Goal: Information Seeking & Learning: Compare options

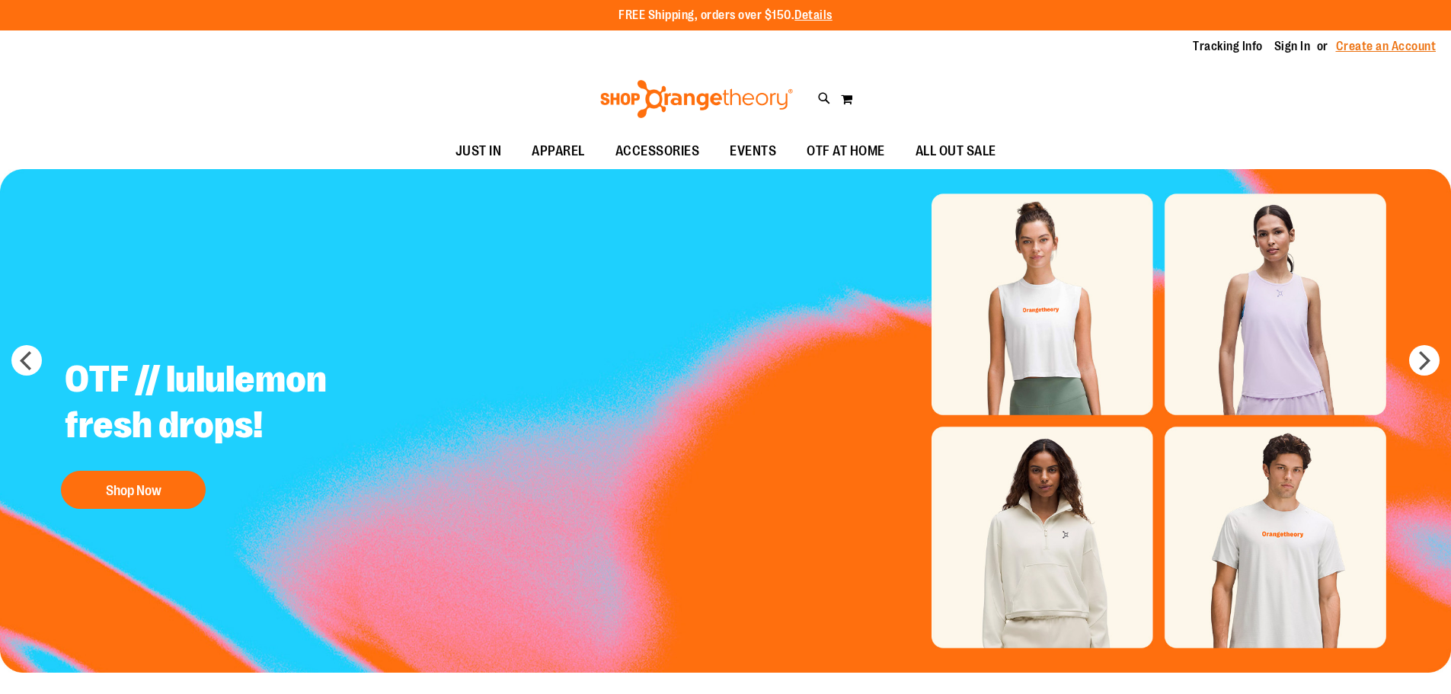
click at [1371, 49] on link "Create an Account" at bounding box center [1386, 46] width 101 height 17
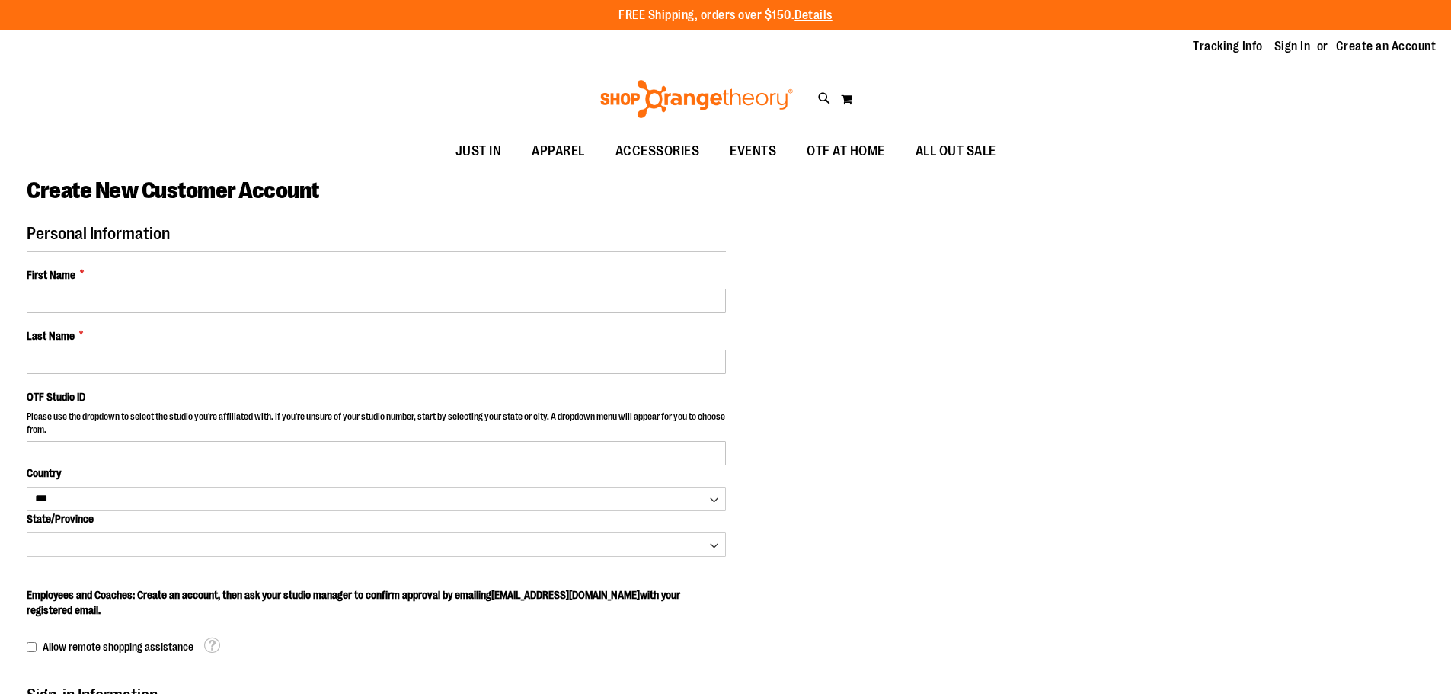
select select "***"
type input "**********"
click at [1286, 44] on link "Sign In" at bounding box center [1293, 46] width 37 height 17
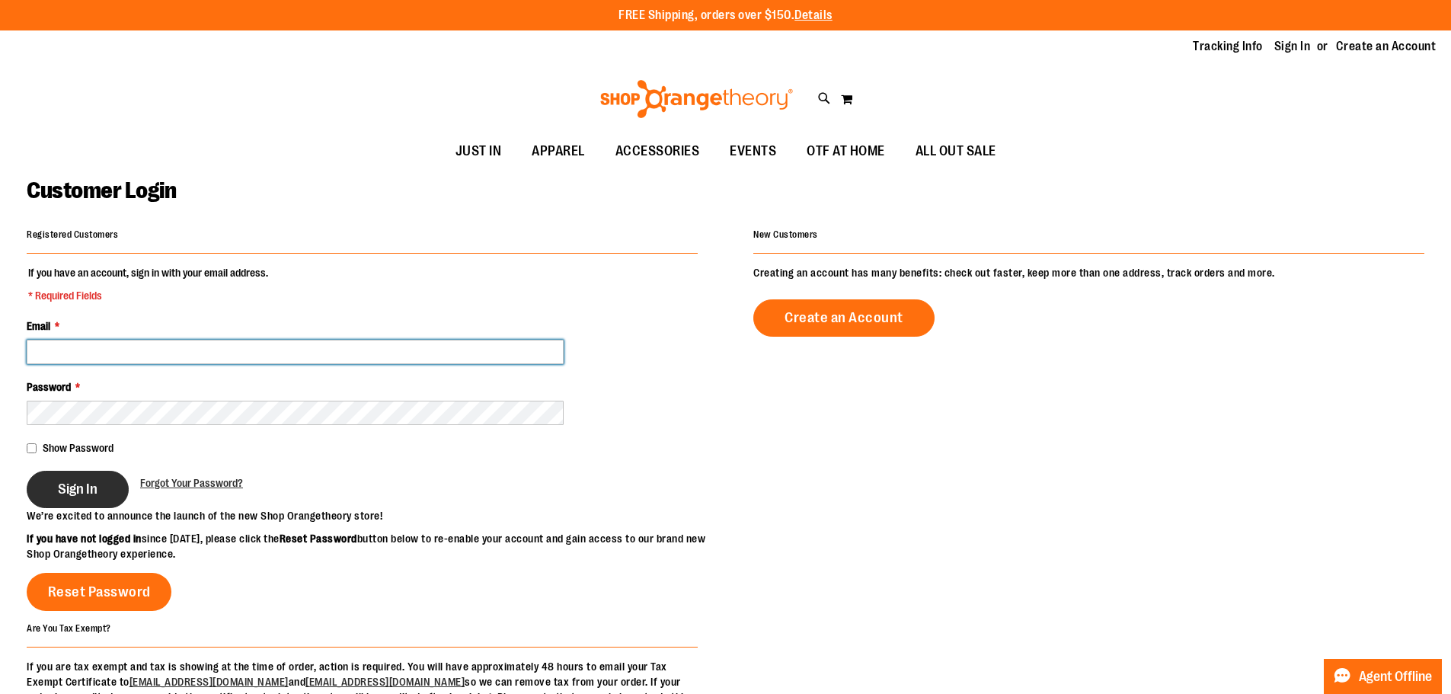
type input "**********"
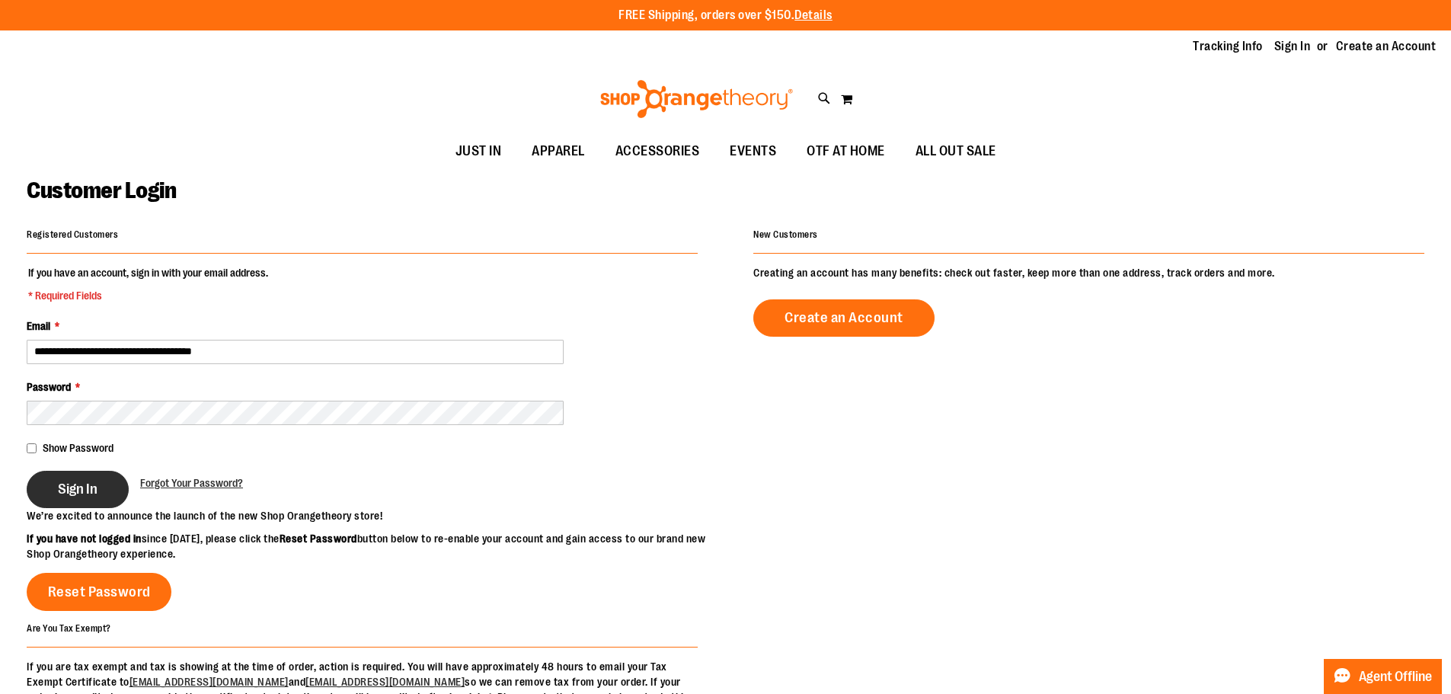
type input "**********"
click at [72, 491] on span "Sign In" at bounding box center [78, 489] width 40 height 17
click at [76, 494] on div "Sign In" at bounding box center [84, 489] width 114 height 37
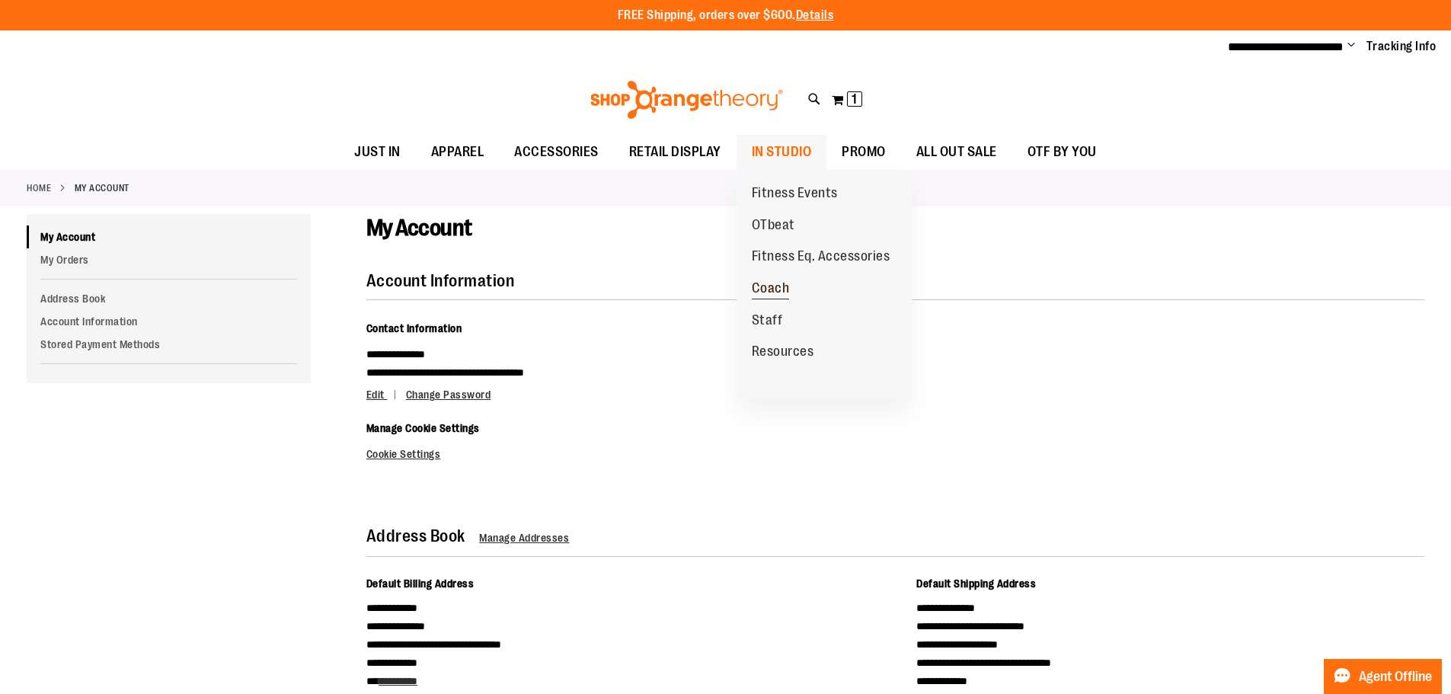
type input "**********"
click at [763, 290] on span "Coach" at bounding box center [771, 289] width 38 height 19
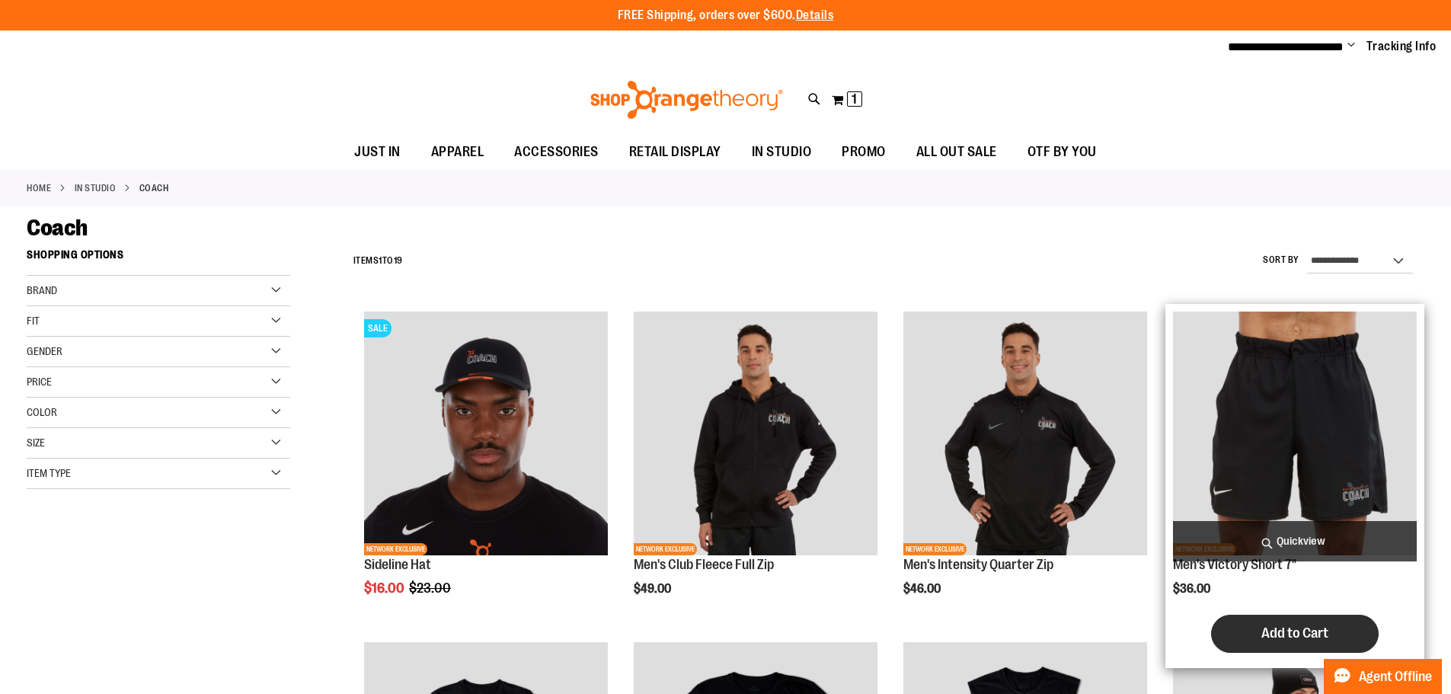
type input "**********"
click at [1311, 631] on span "Add to Cart" at bounding box center [1295, 633] width 67 height 17
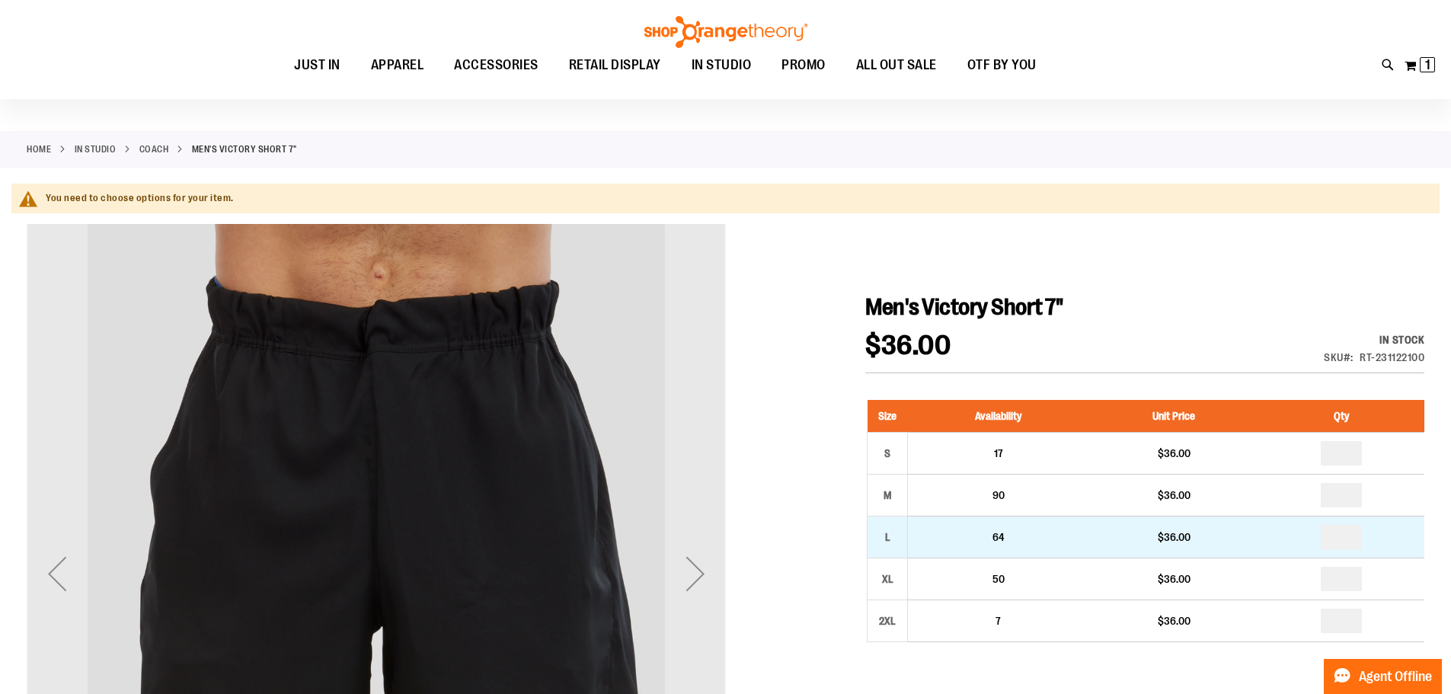
scroll to position [75, 0]
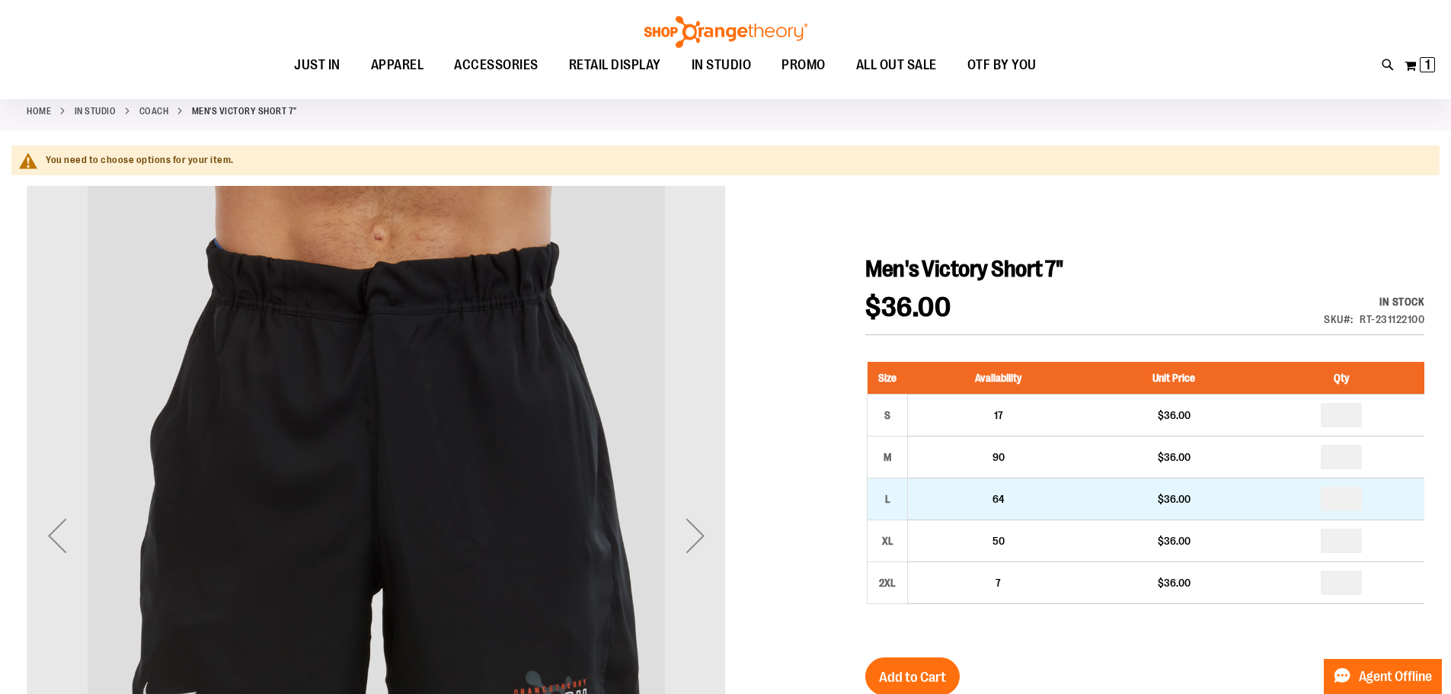
type input "**********"
click at [1346, 496] on input "number" at bounding box center [1341, 499] width 41 height 24
type input "*"
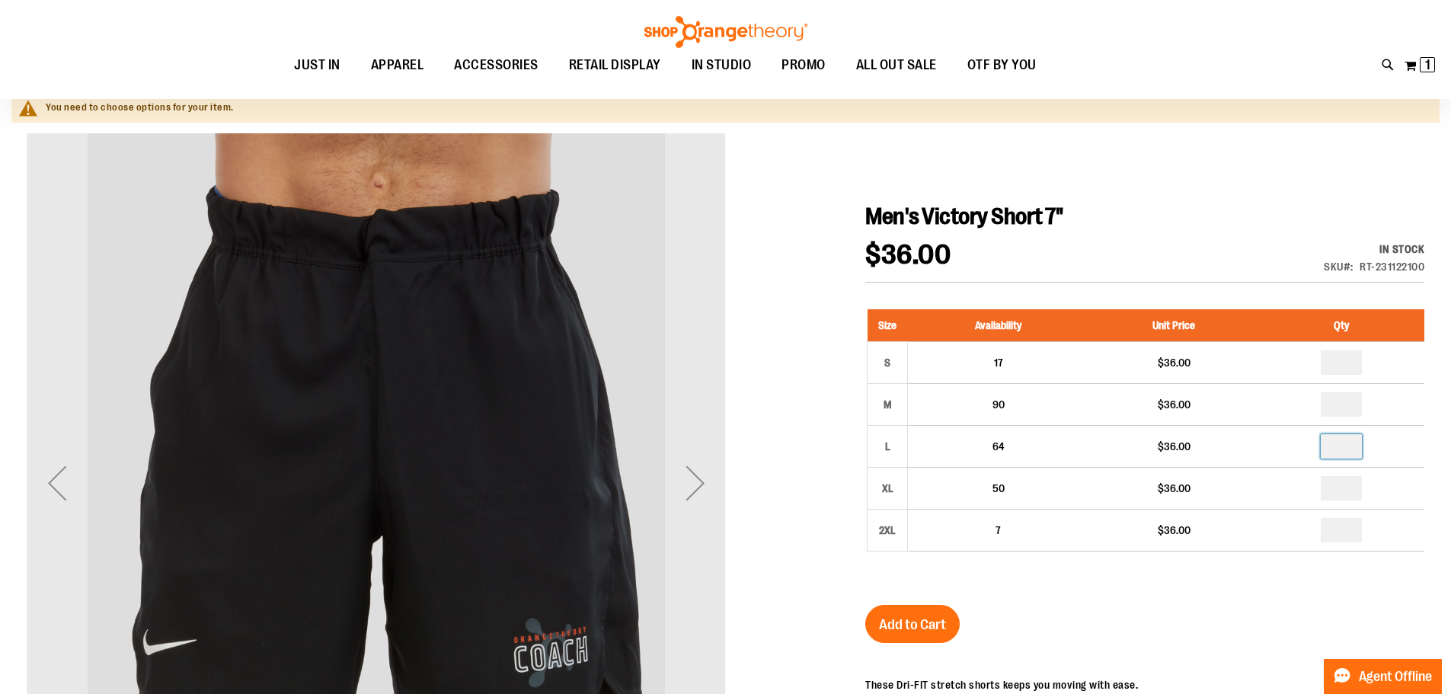
scroll to position [152, 0]
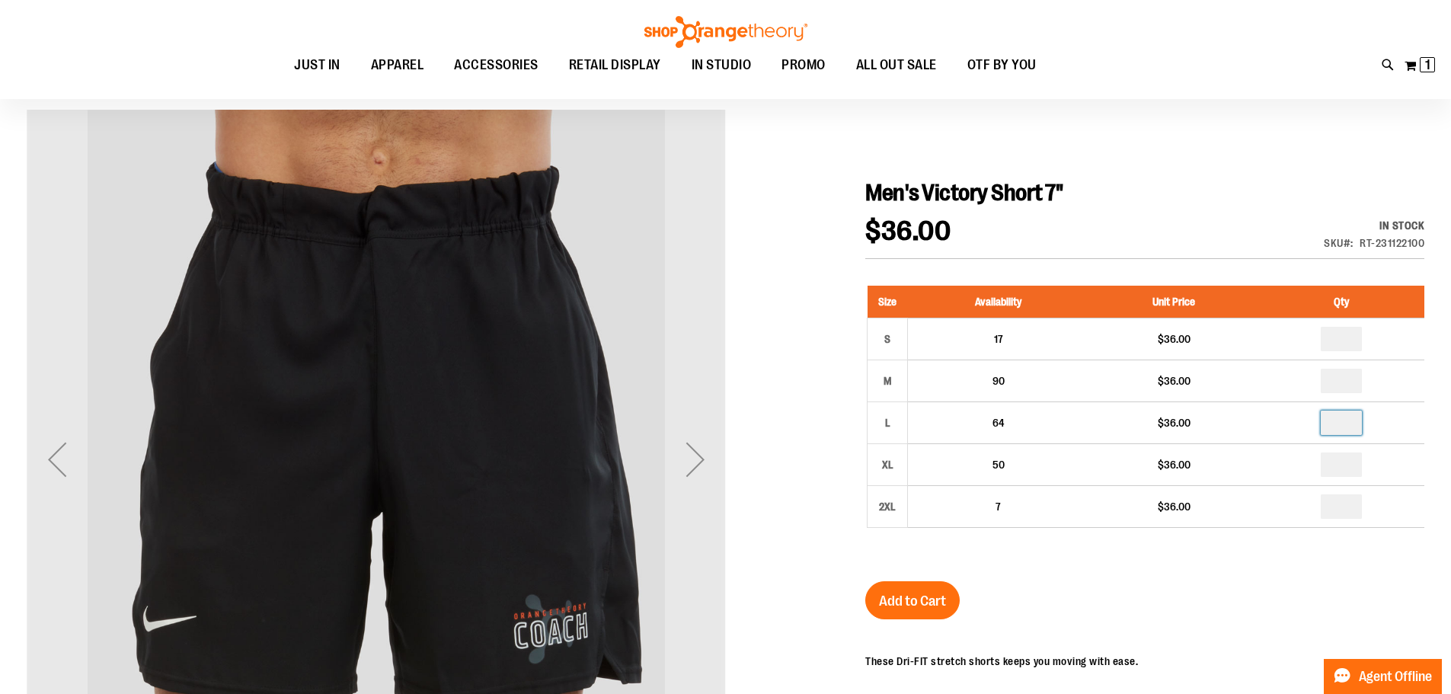
click at [841, 521] on div at bounding box center [726, 550] width 1398 height 880
click at [939, 605] on span "Add to Cart" at bounding box center [912, 601] width 67 height 17
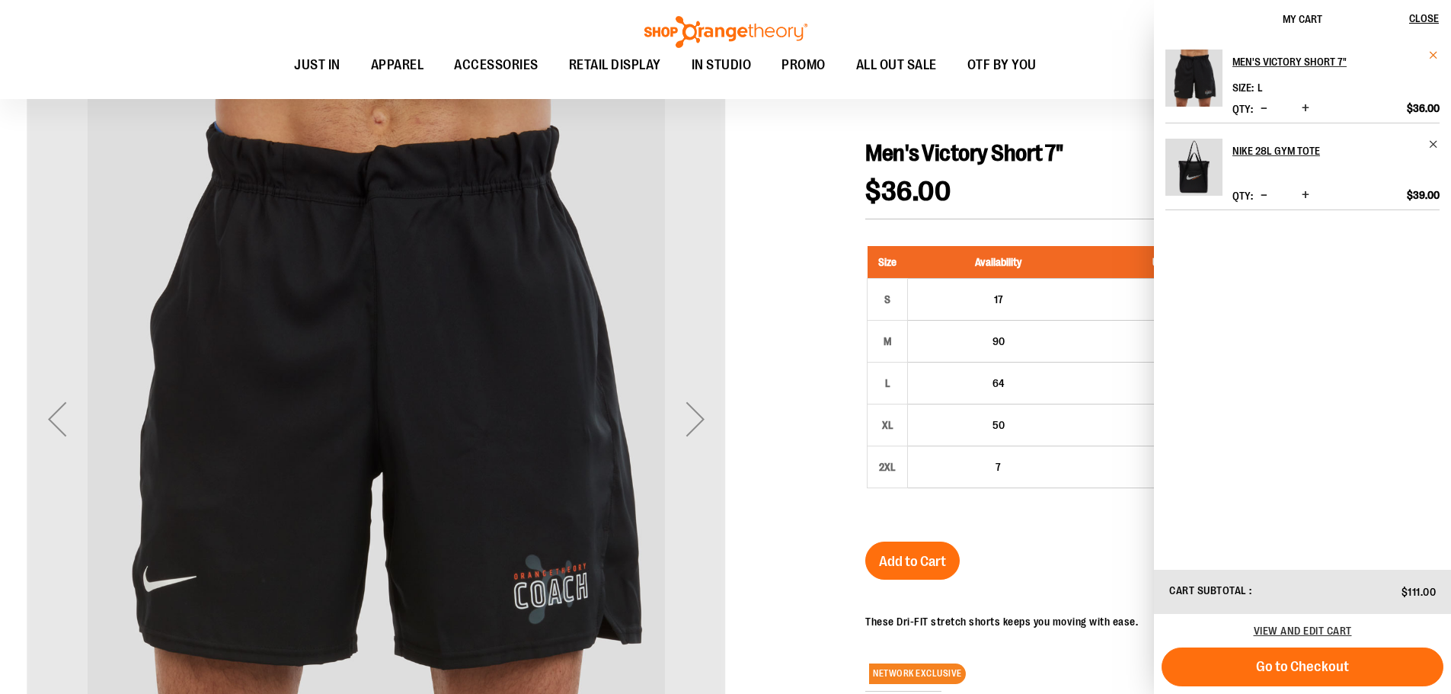
click at [1434, 55] on span "Remove item" at bounding box center [1434, 55] width 11 height 11
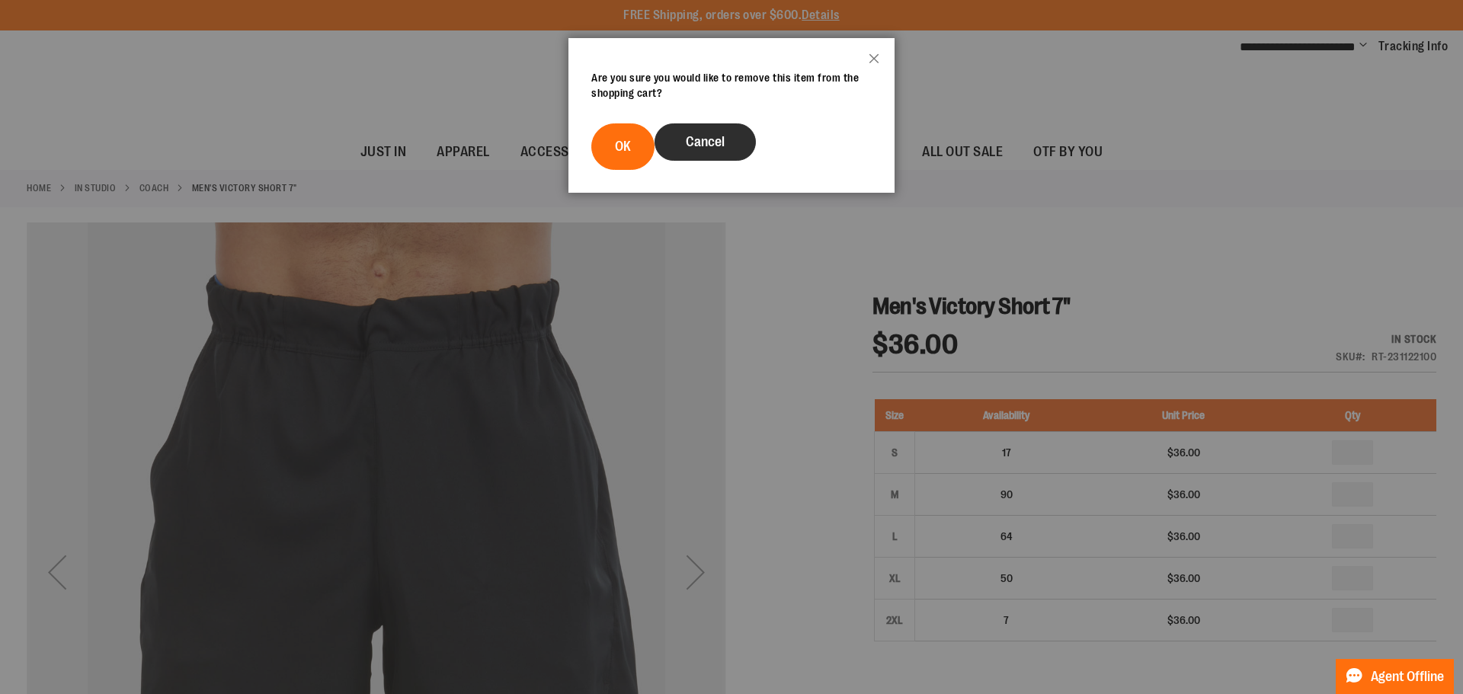
click at [696, 146] on span "Cancel" at bounding box center [705, 141] width 39 height 15
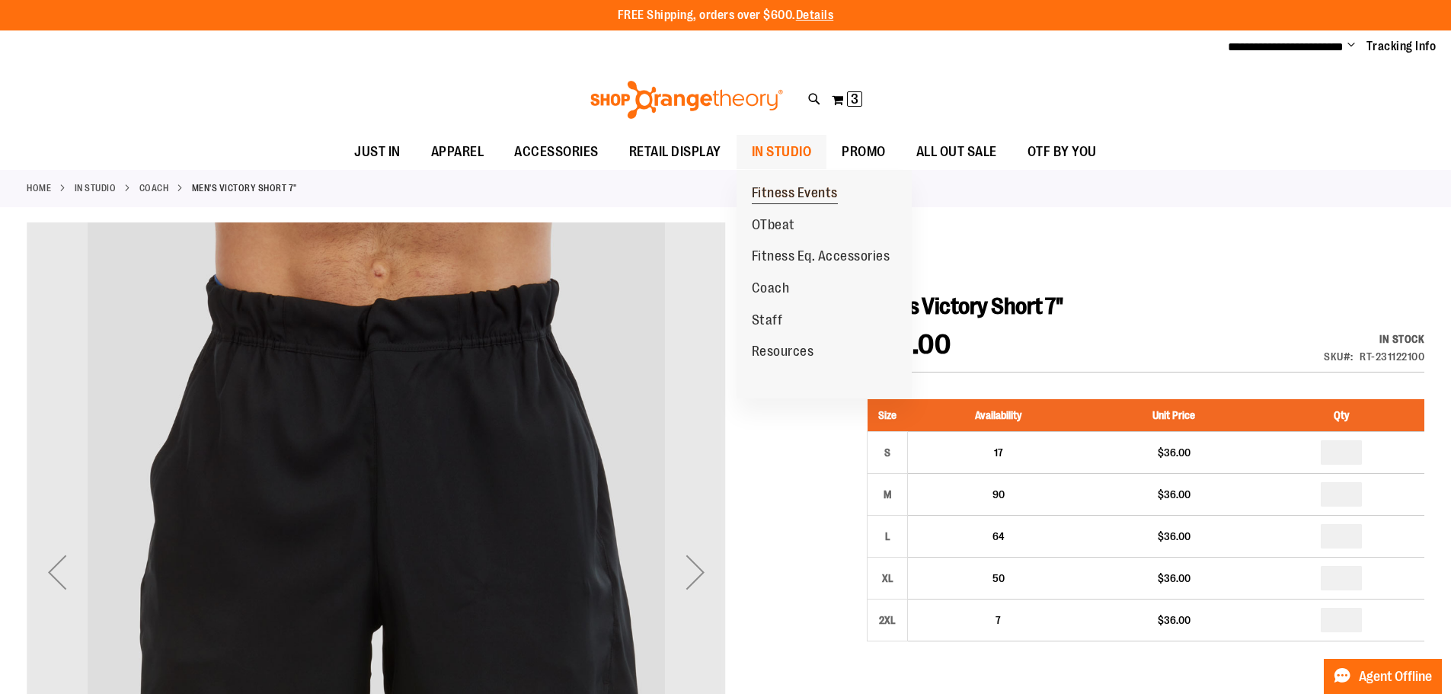
click at [787, 190] on span "Fitness Events" at bounding box center [795, 194] width 86 height 19
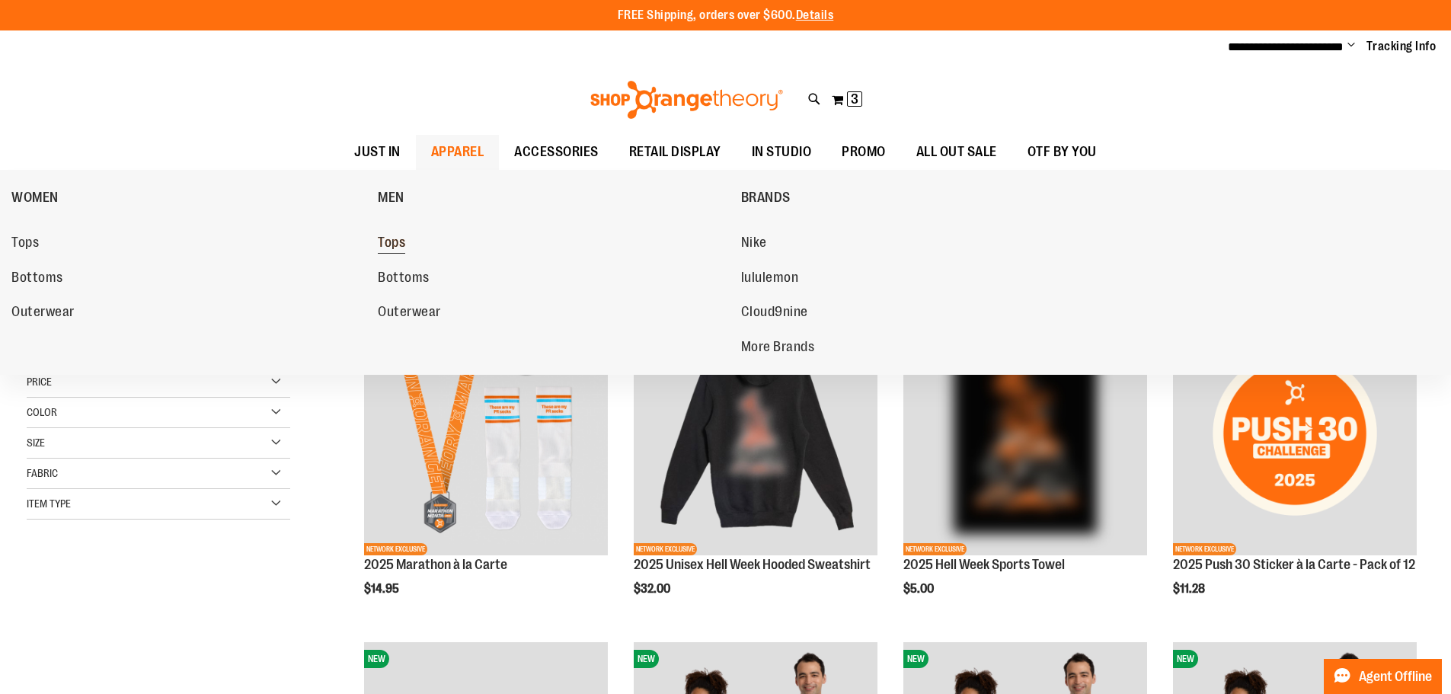
type input "**********"
click at [389, 239] on span "Tops" at bounding box center [391, 244] width 27 height 19
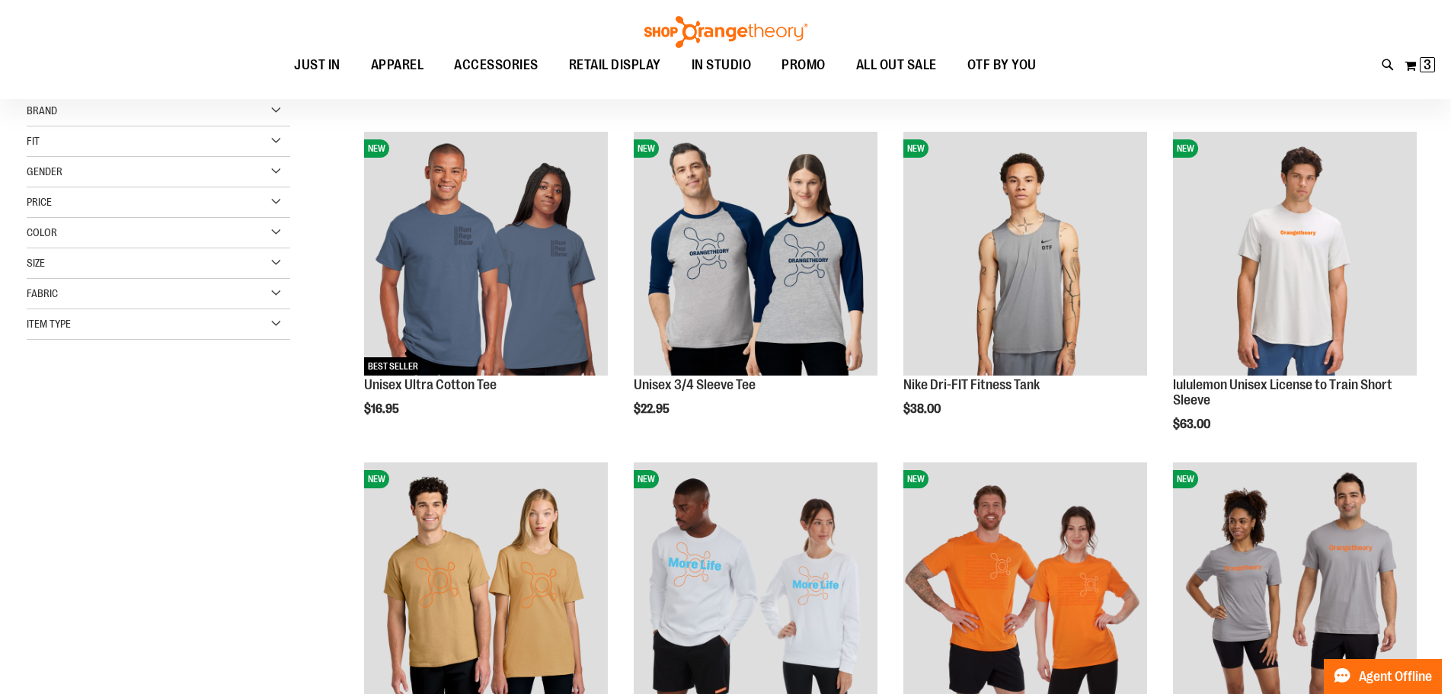
scroll to position [152, 0]
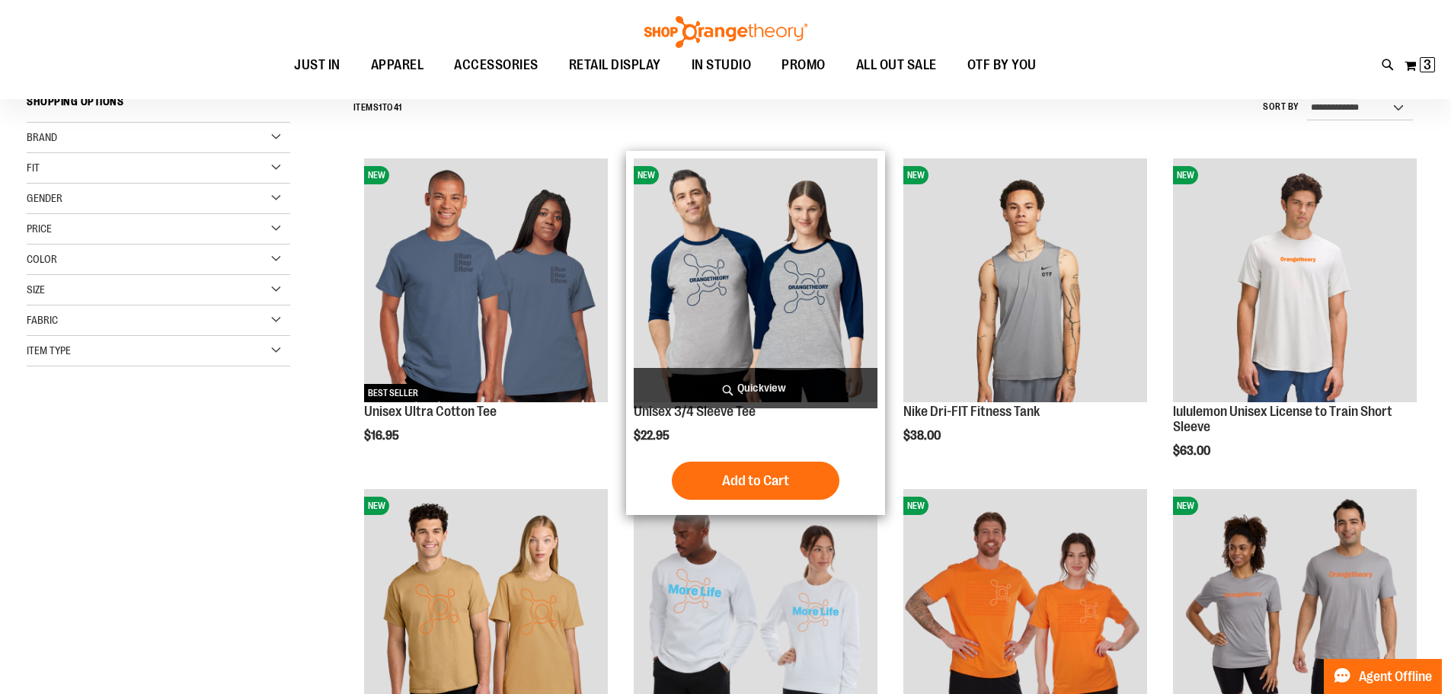
type input "**********"
click at [776, 261] on img "product" at bounding box center [756, 280] width 244 height 244
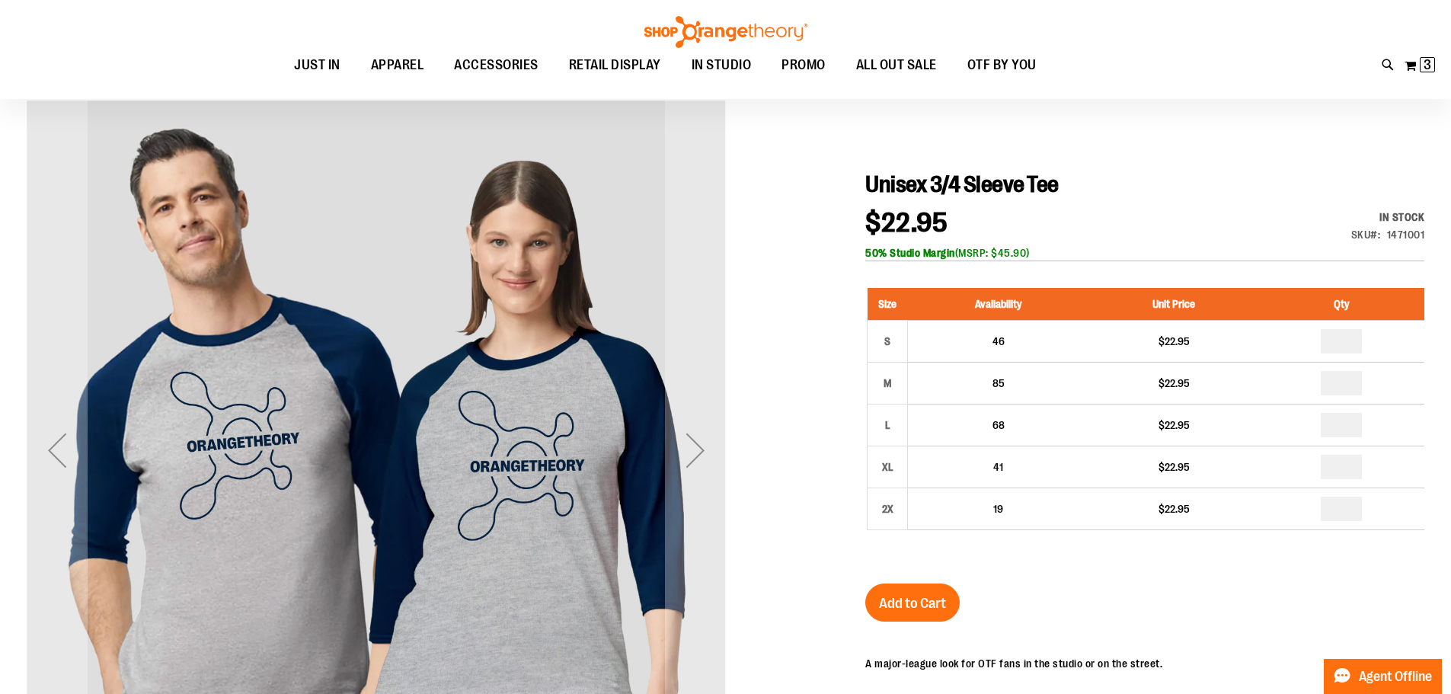
scroll to position [152, 0]
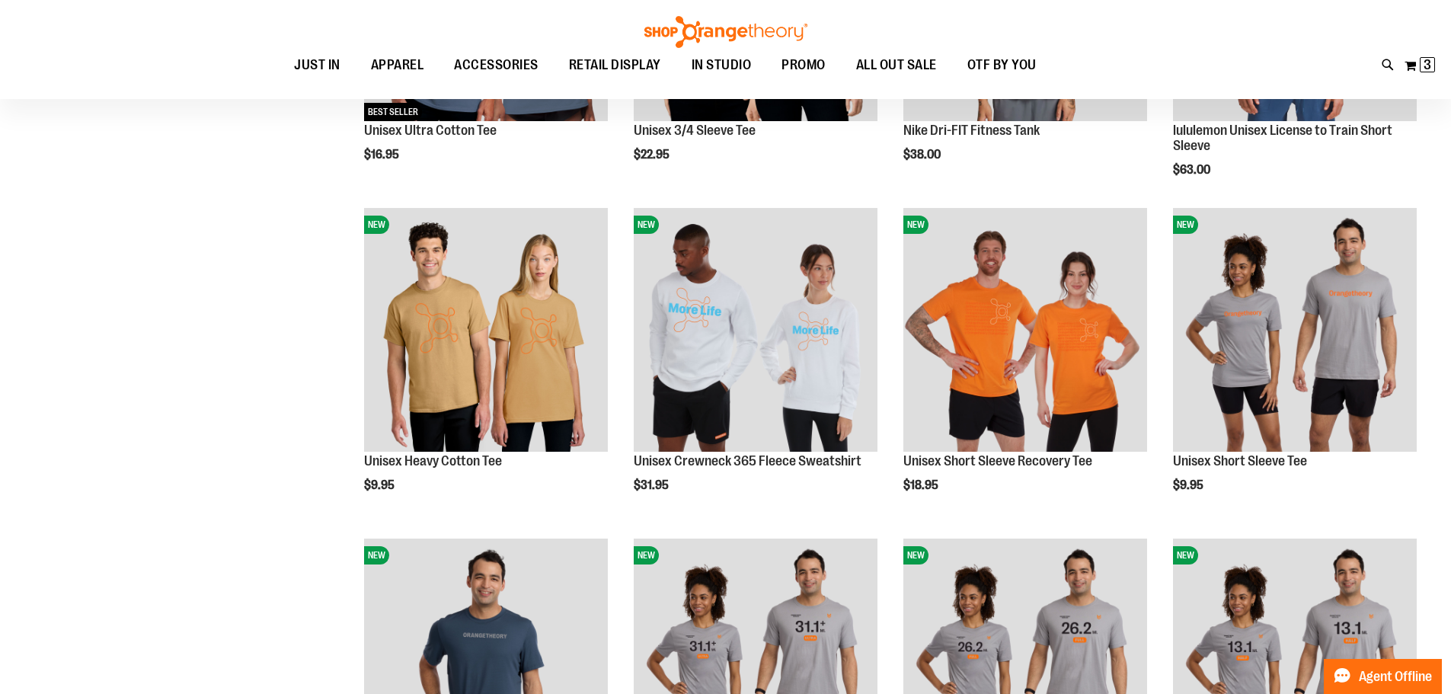
scroll to position [304, 0]
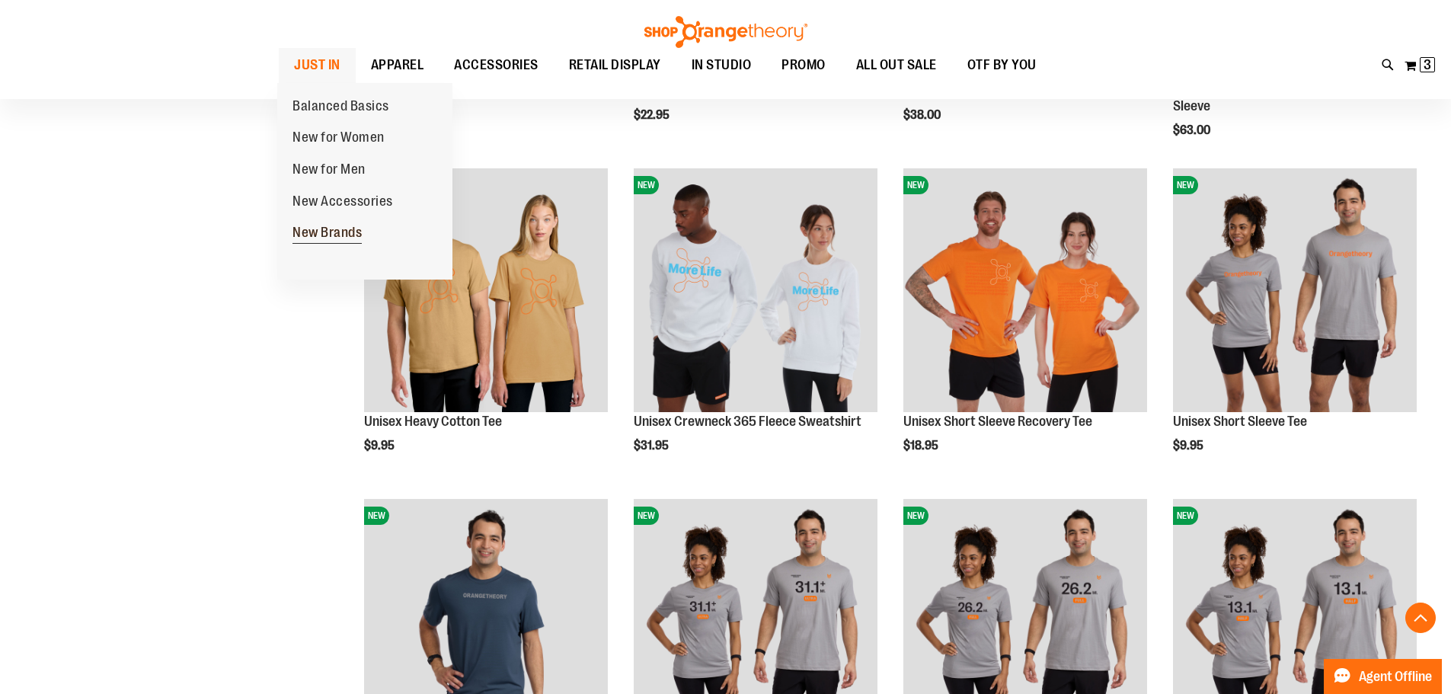
type input "**********"
click at [335, 234] on span "New Brands" at bounding box center [327, 234] width 69 height 19
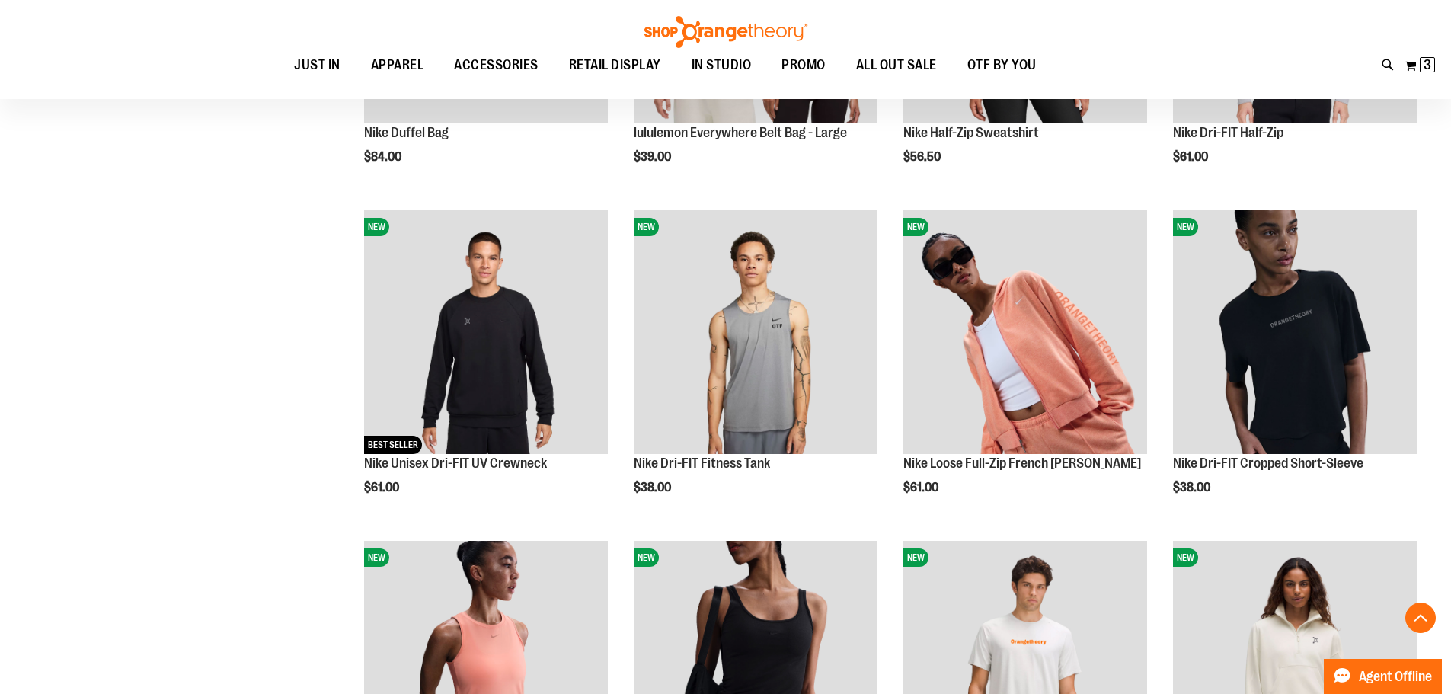
scroll to position [458, 0]
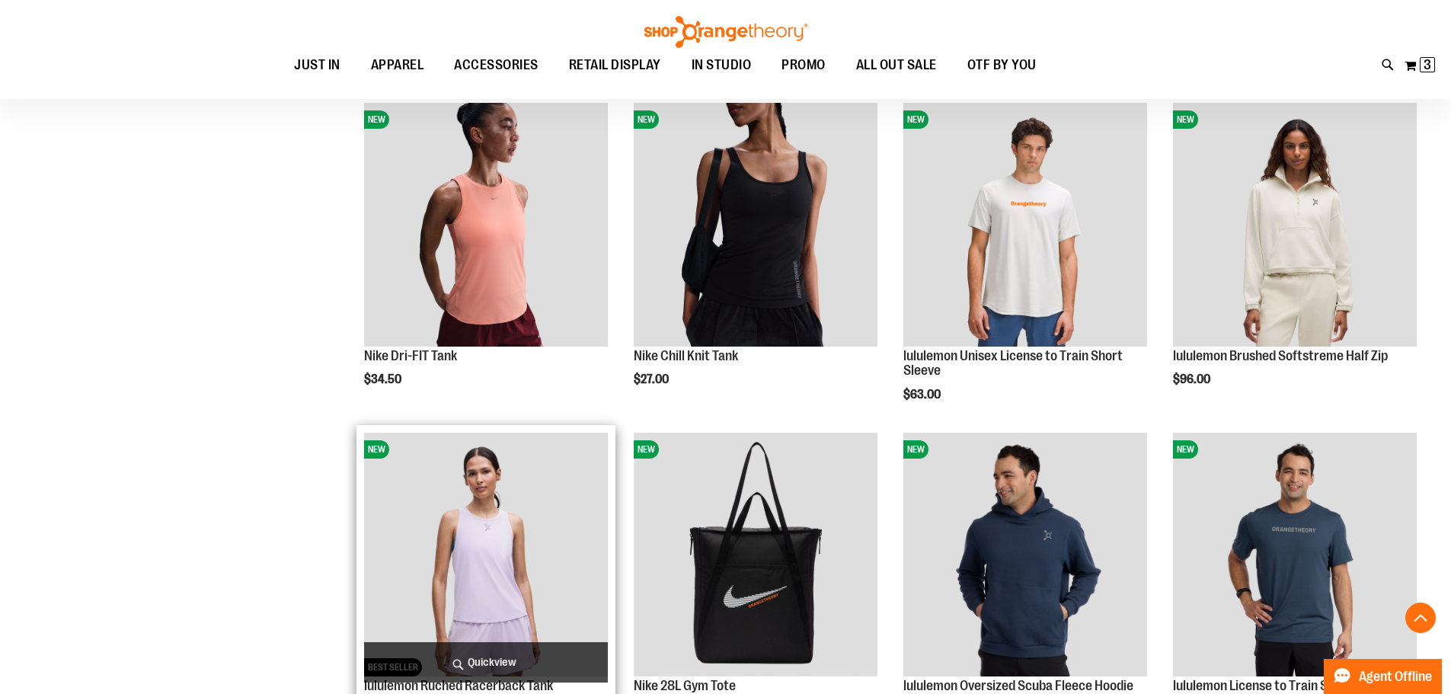
scroll to position [839, 0]
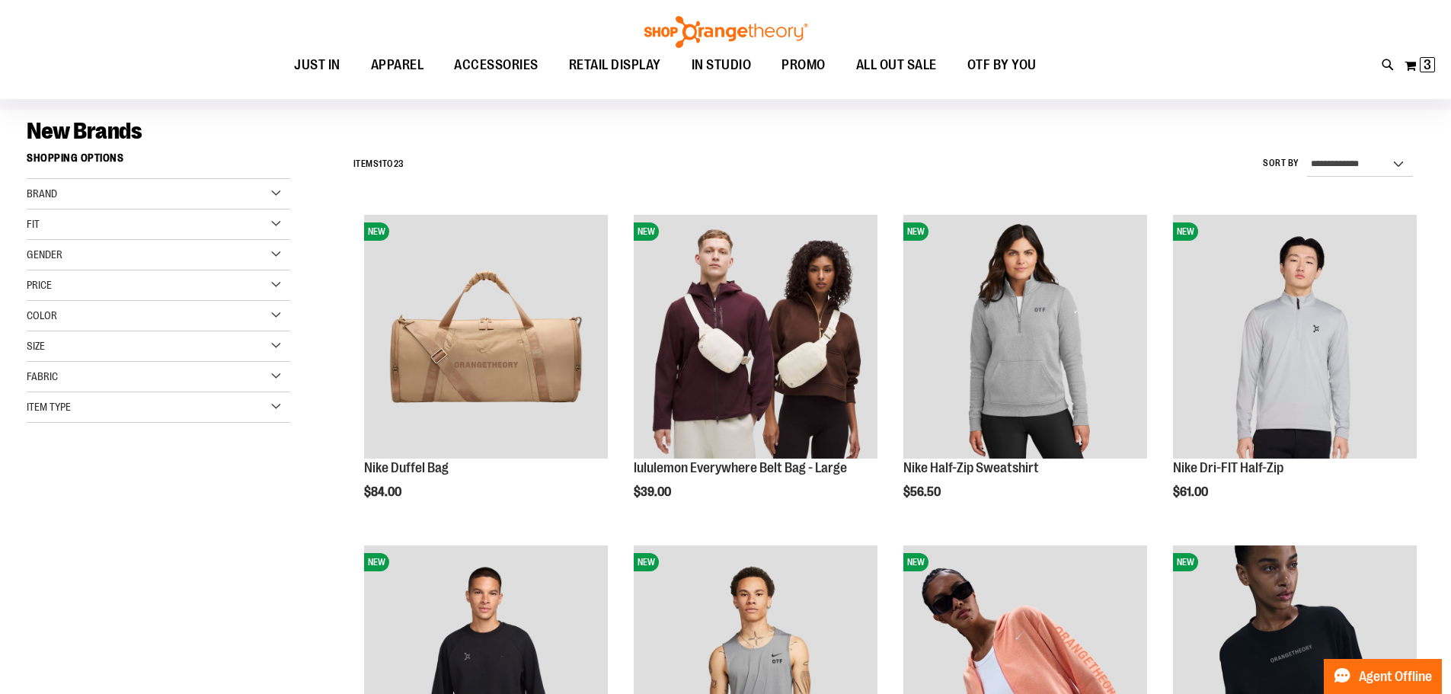
scroll to position [77, 0]
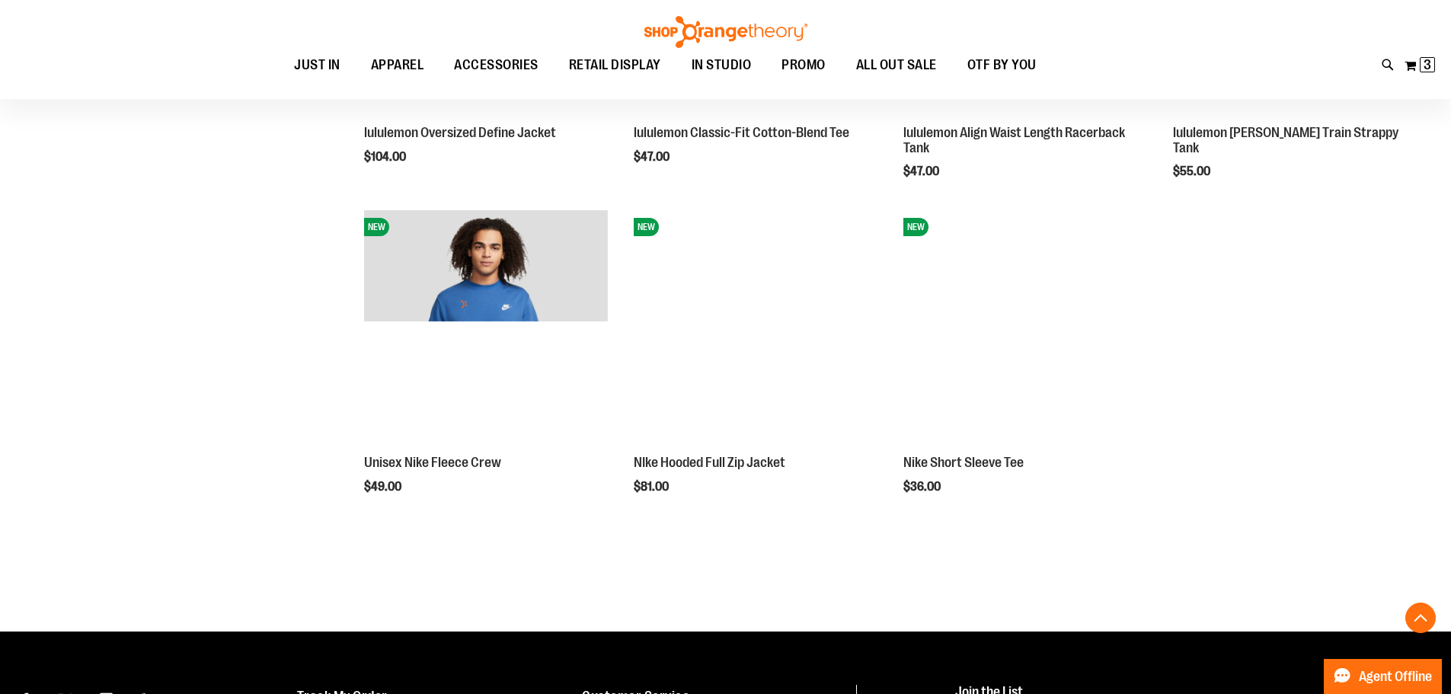
scroll to position [1753, 0]
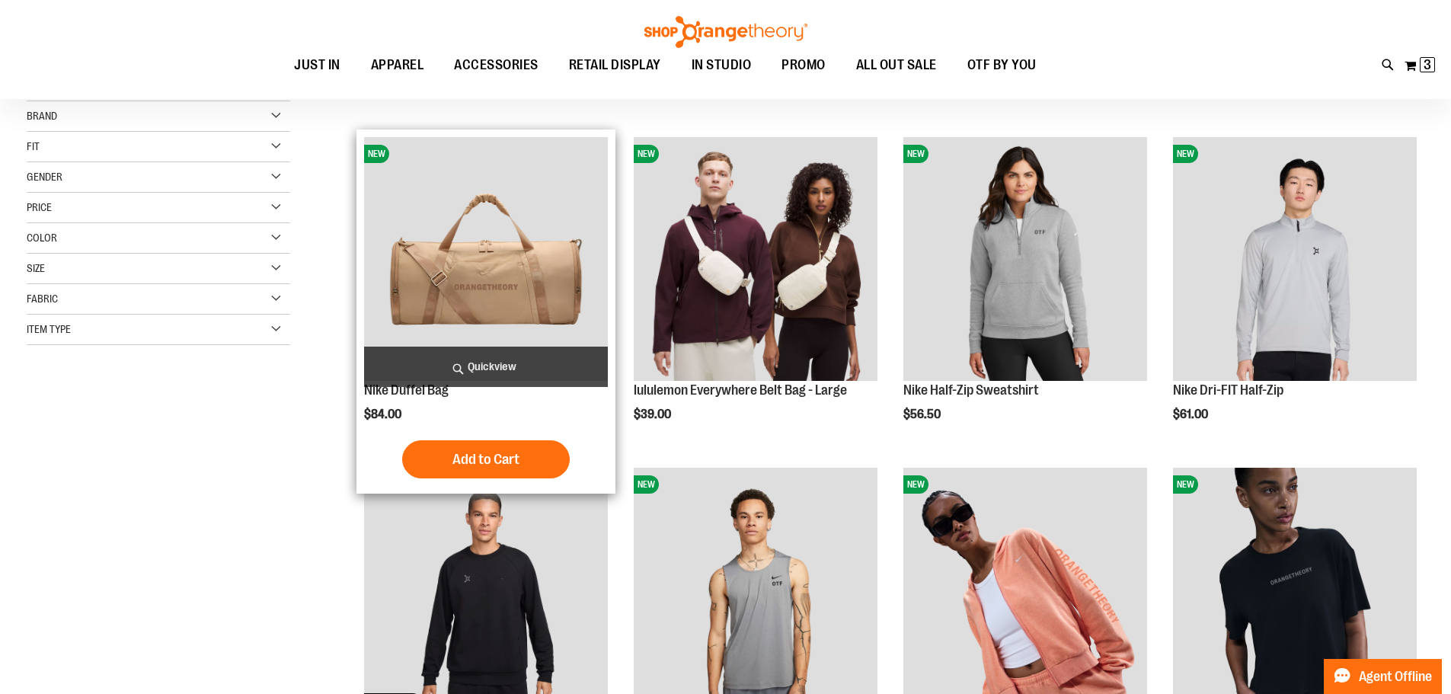
scroll to position [152, 0]
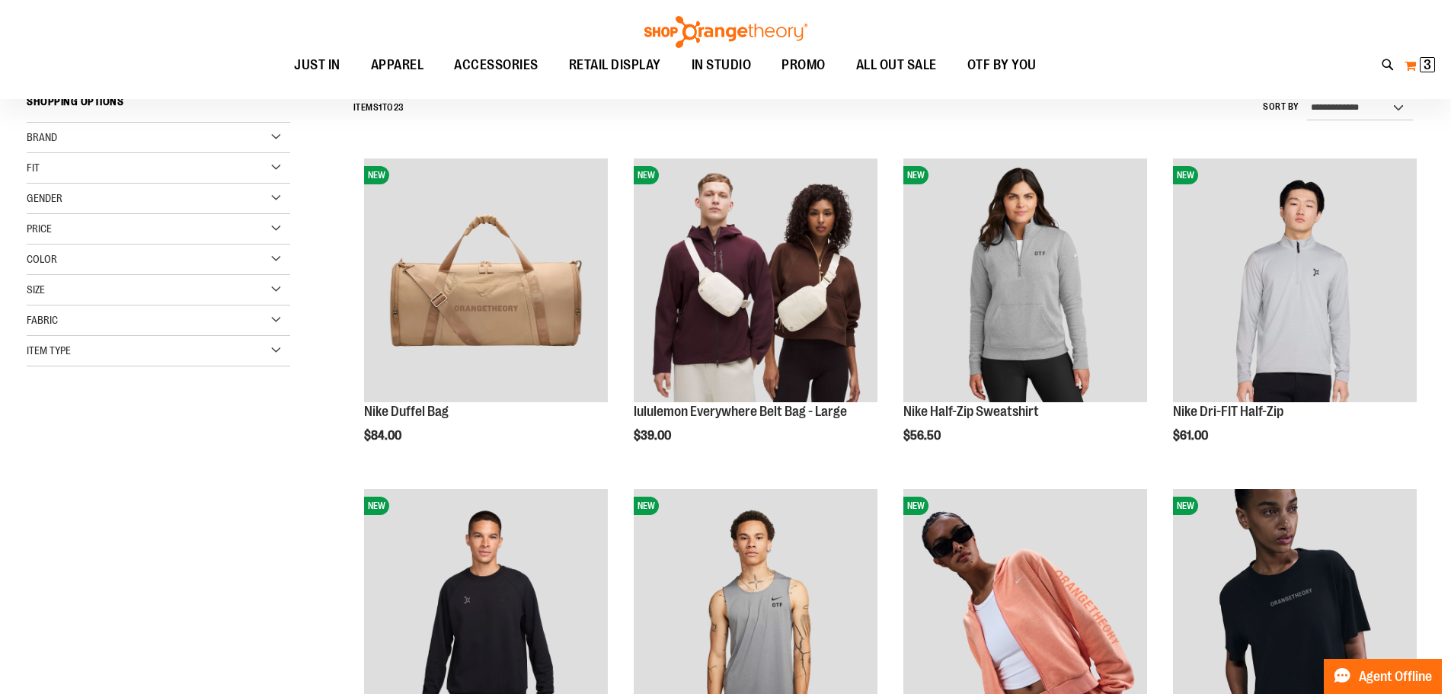
type input "**********"
click at [1424, 71] on span "3" at bounding box center [1428, 64] width 8 height 15
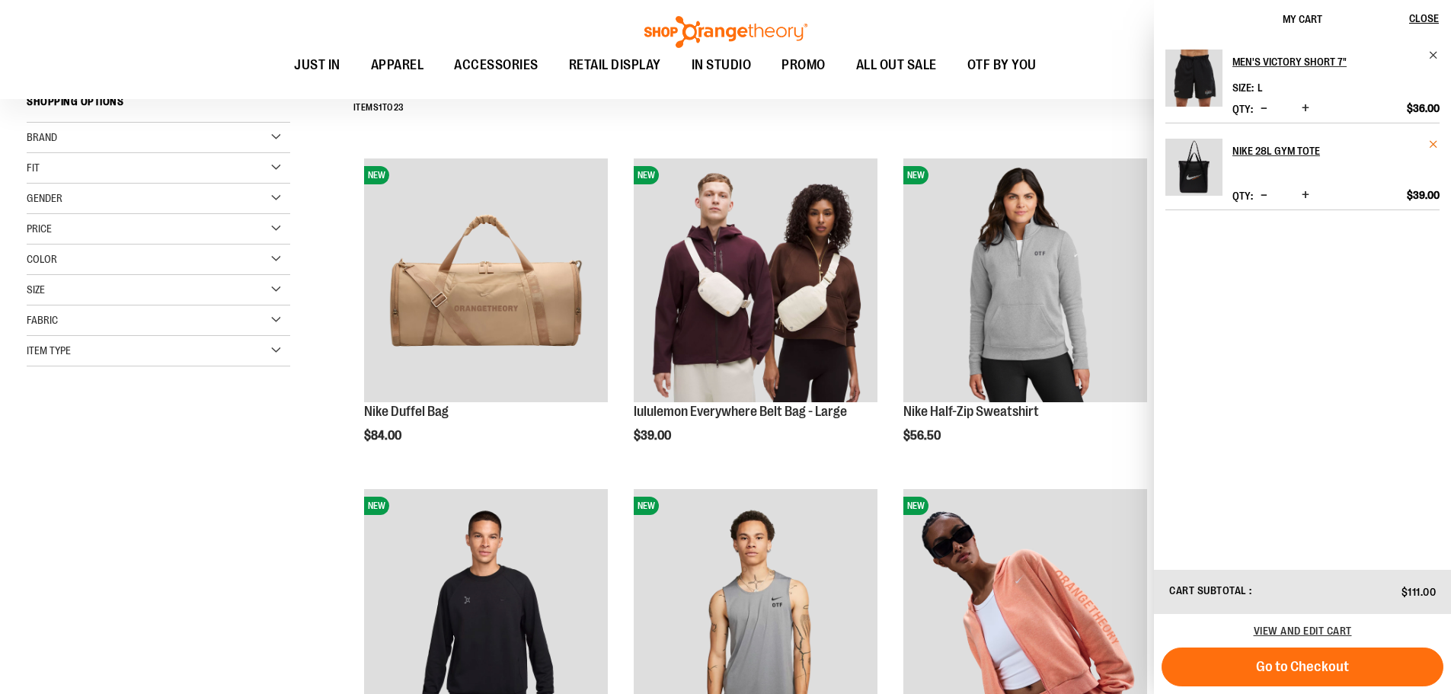
click at [1433, 146] on span "Remove item" at bounding box center [1434, 144] width 11 height 11
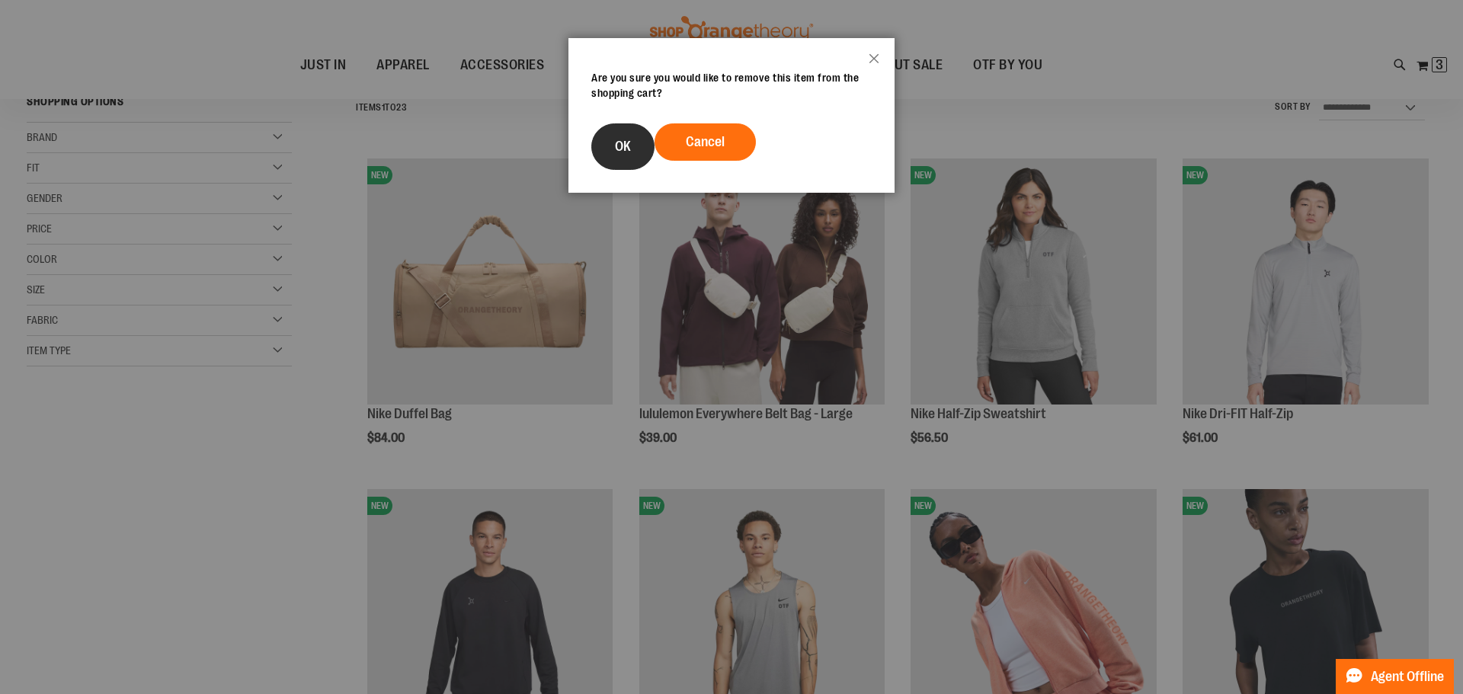
click at [626, 149] on span "OK" at bounding box center [623, 146] width 16 height 15
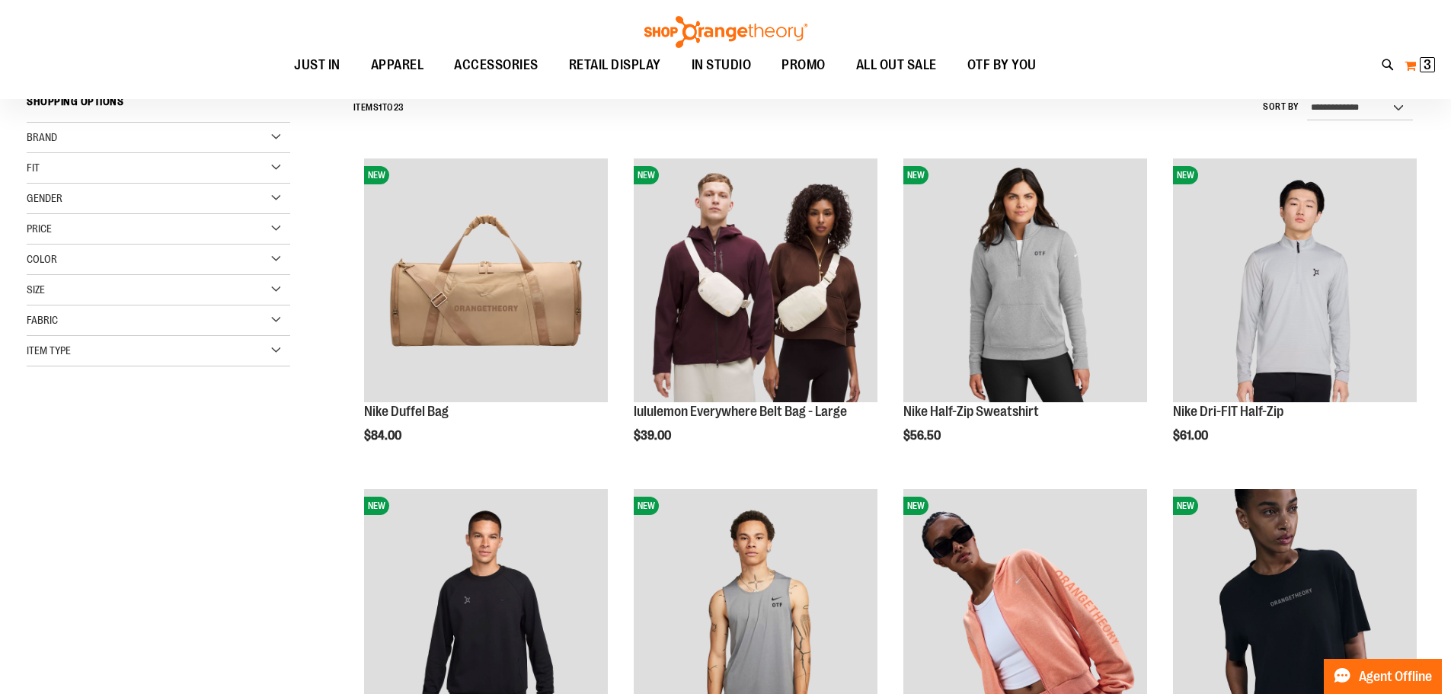
click at [1432, 67] on span "3 3 items" at bounding box center [1427, 64] width 15 height 15
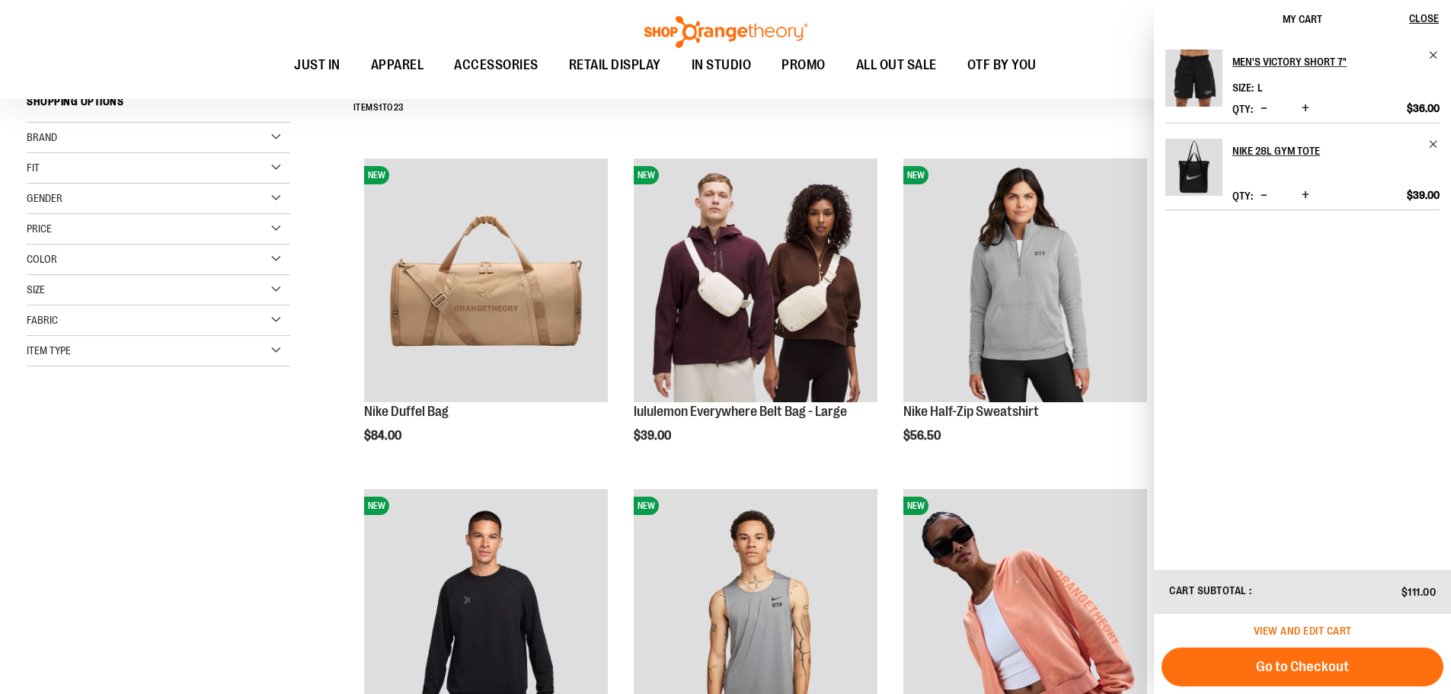
click at [1315, 627] on span "View and edit cart" at bounding box center [1303, 631] width 98 height 12
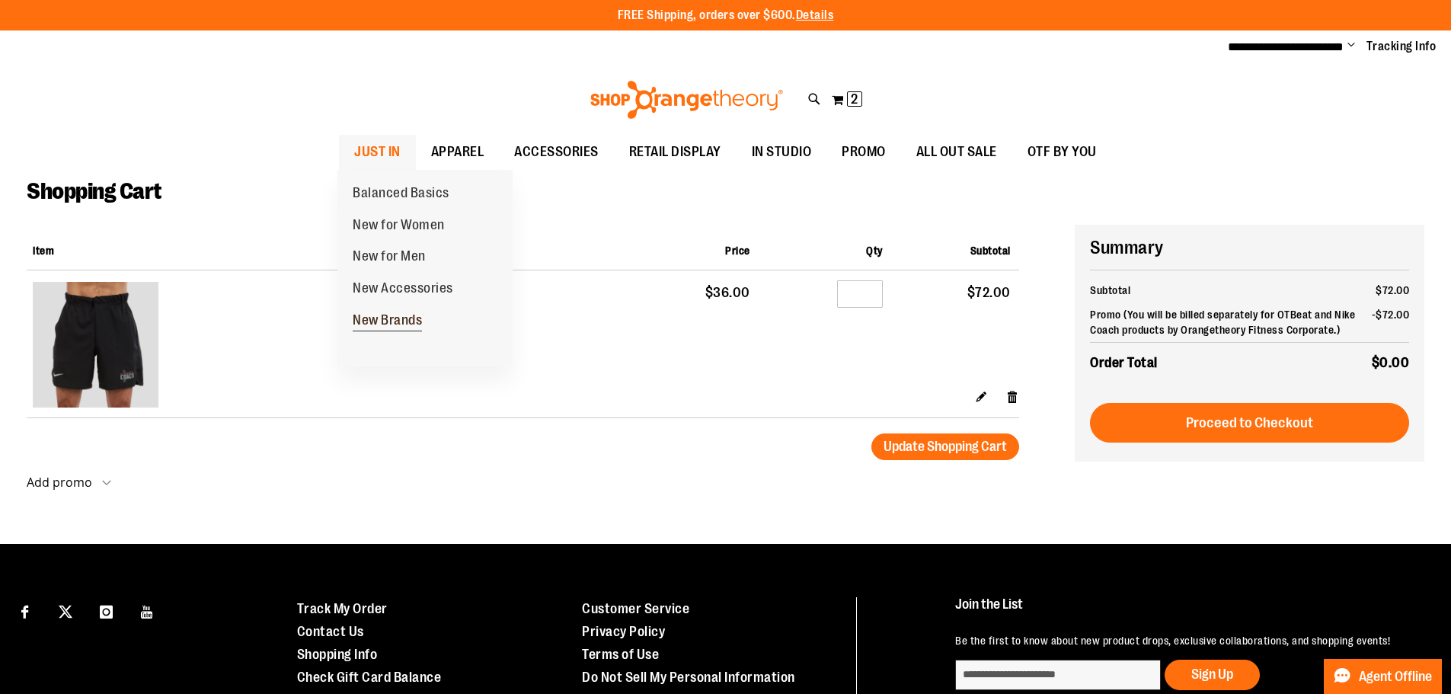
type input "**********"
click at [376, 313] on span "New Brands" at bounding box center [387, 321] width 69 height 19
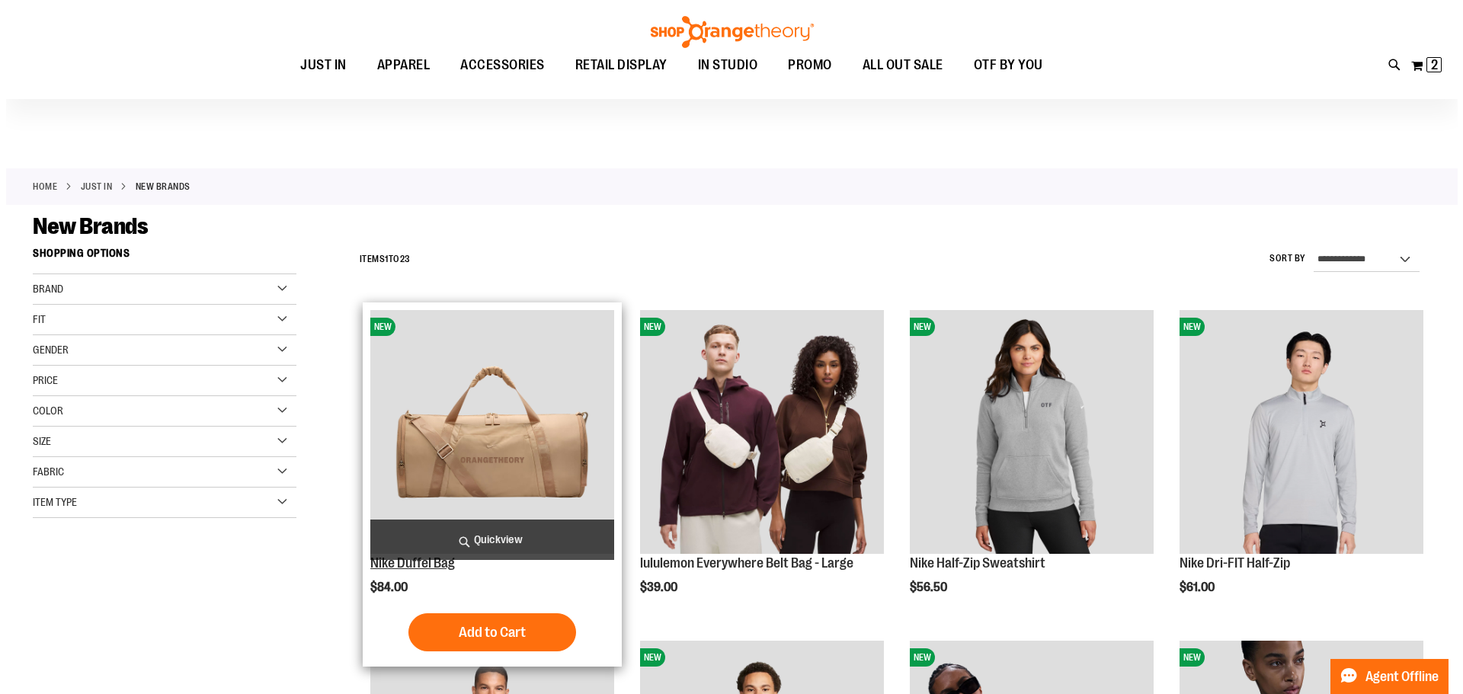
scroll to position [76, 0]
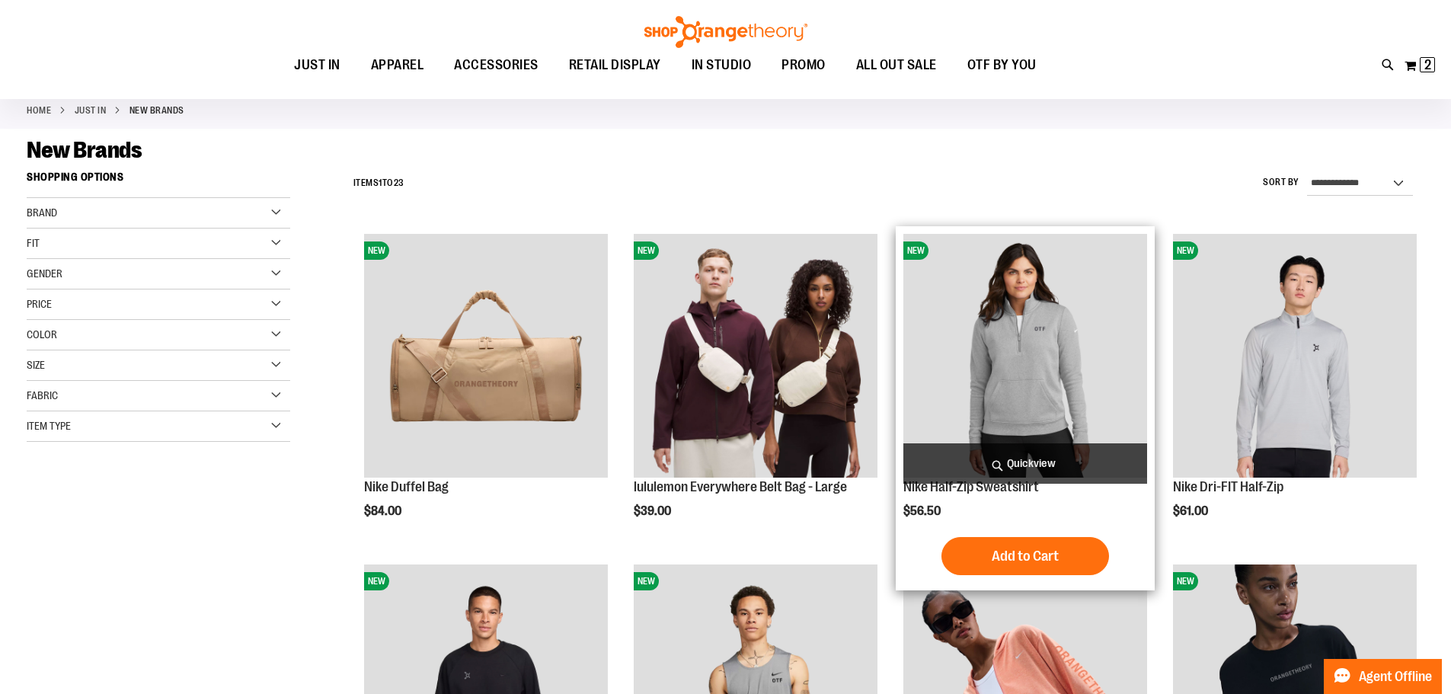
type input "**********"
click at [1021, 466] on span "Quickview" at bounding box center [1026, 463] width 244 height 40
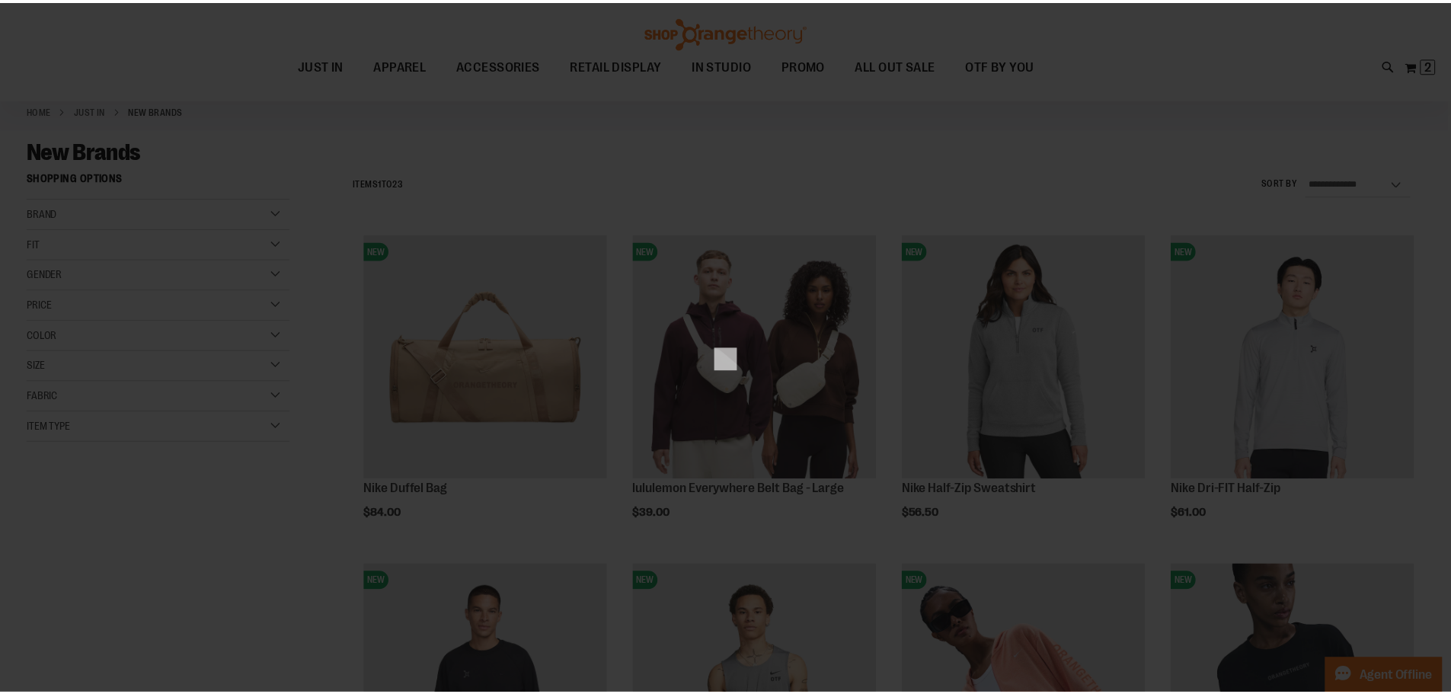
scroll to position [0, 0]
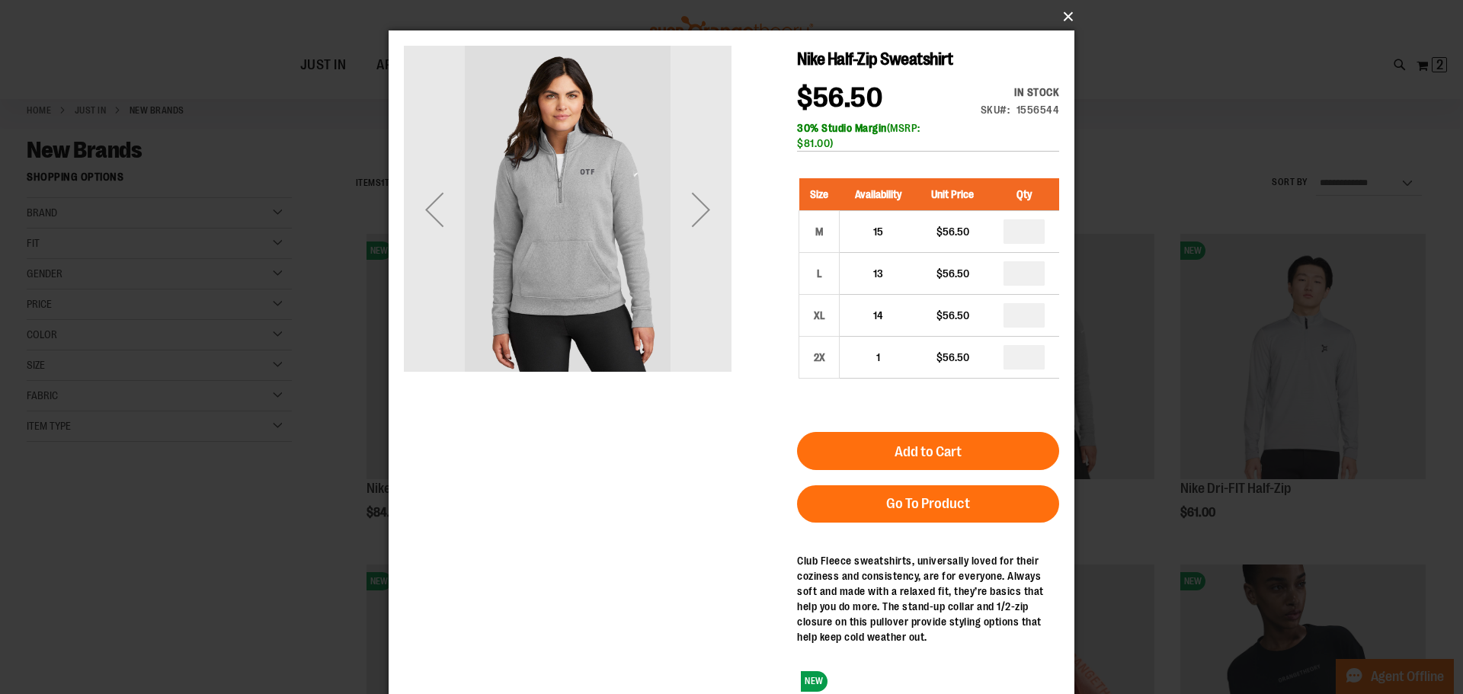
click at [1064, 15] on button "×" at bounding box center [736, 17] width 686 height 34
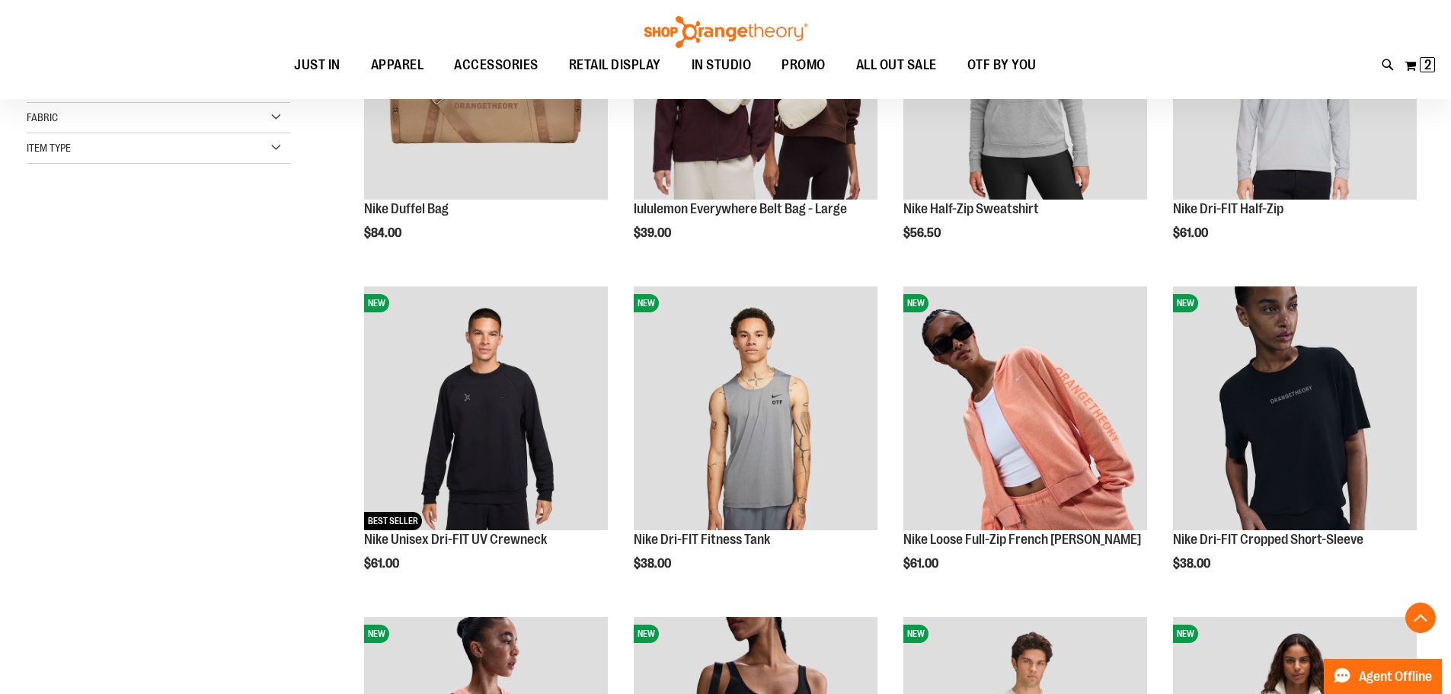
scroll to position [381, 0]
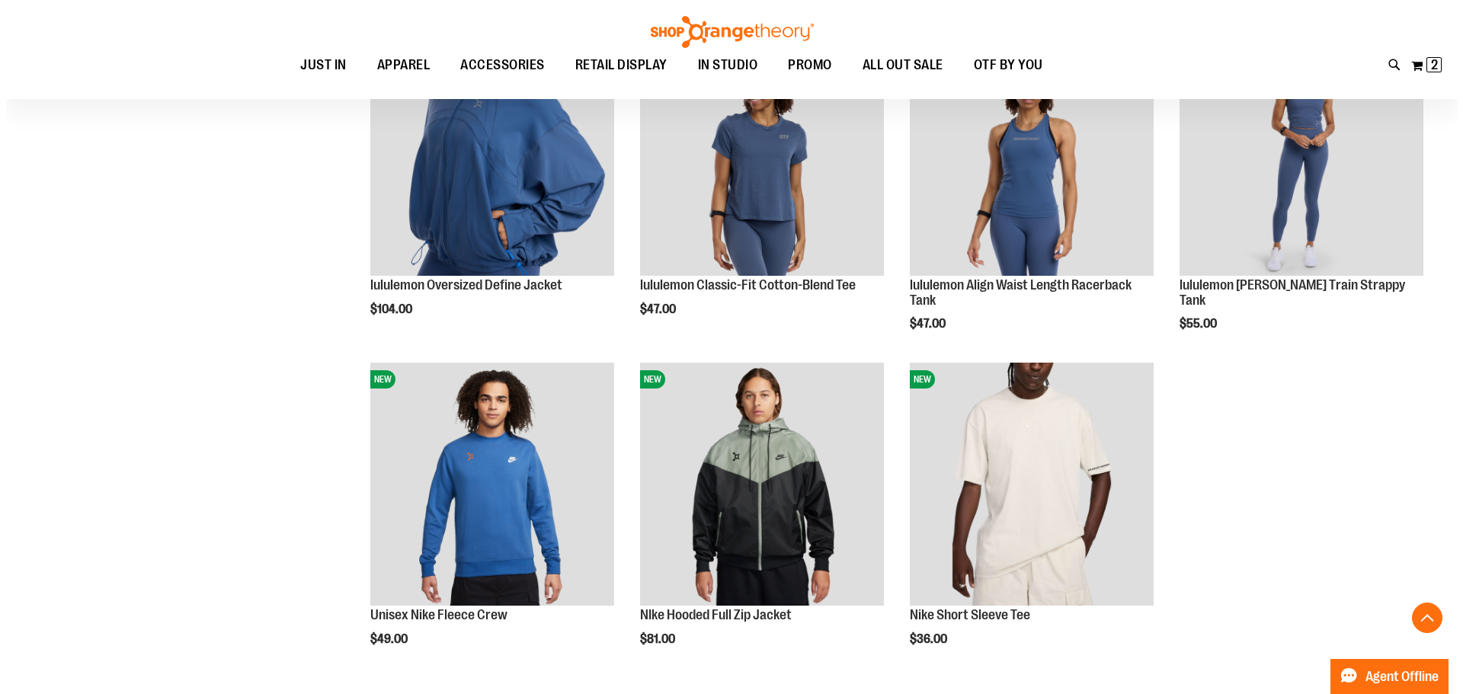
scroll to position [1676, 0]
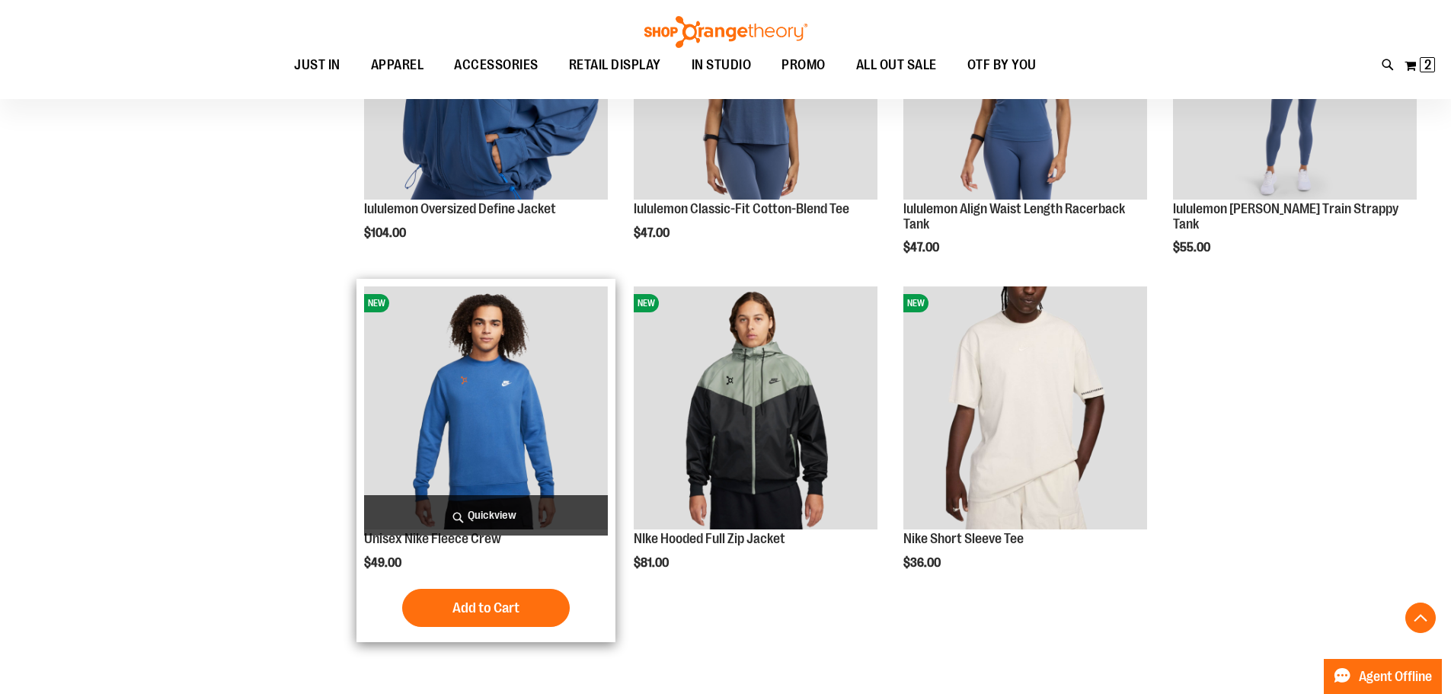
click at [516, 514] on span "Quickview" at bounding box center [486, 515] width 244 height 40
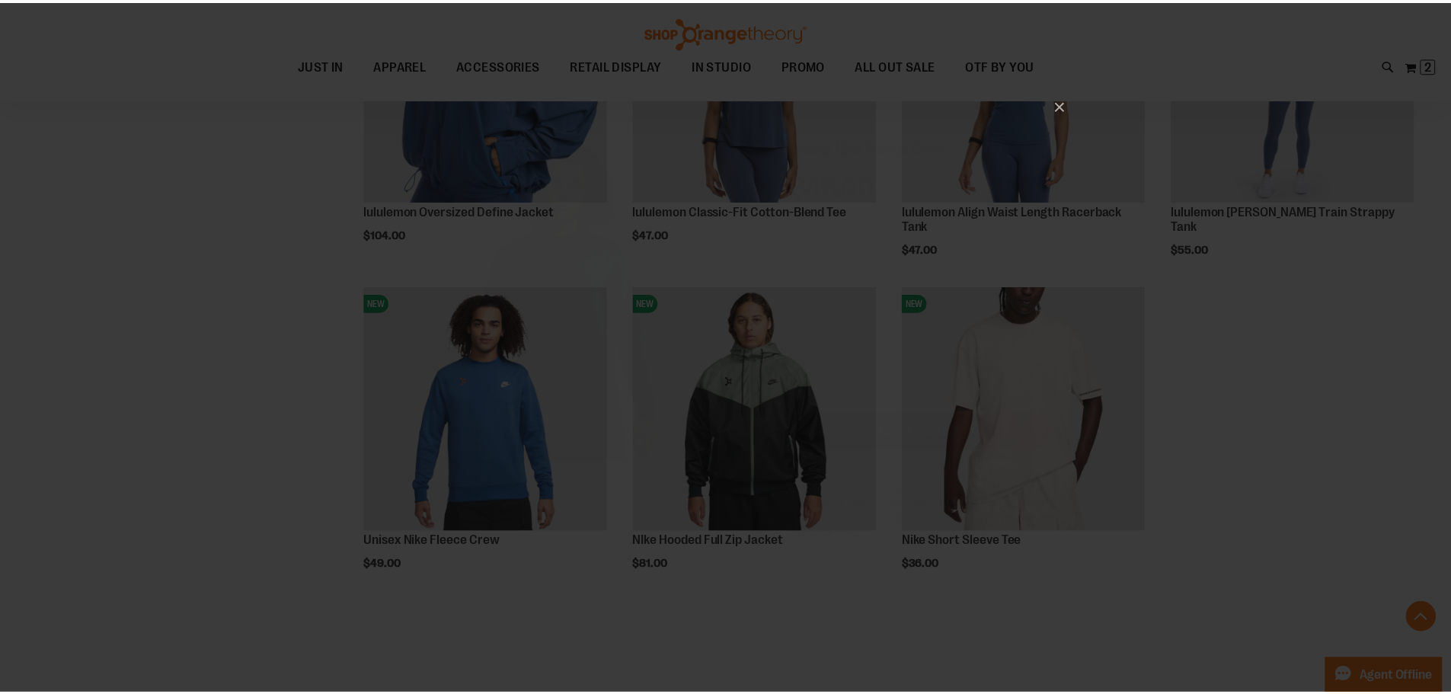
scroll to position [0, 0]
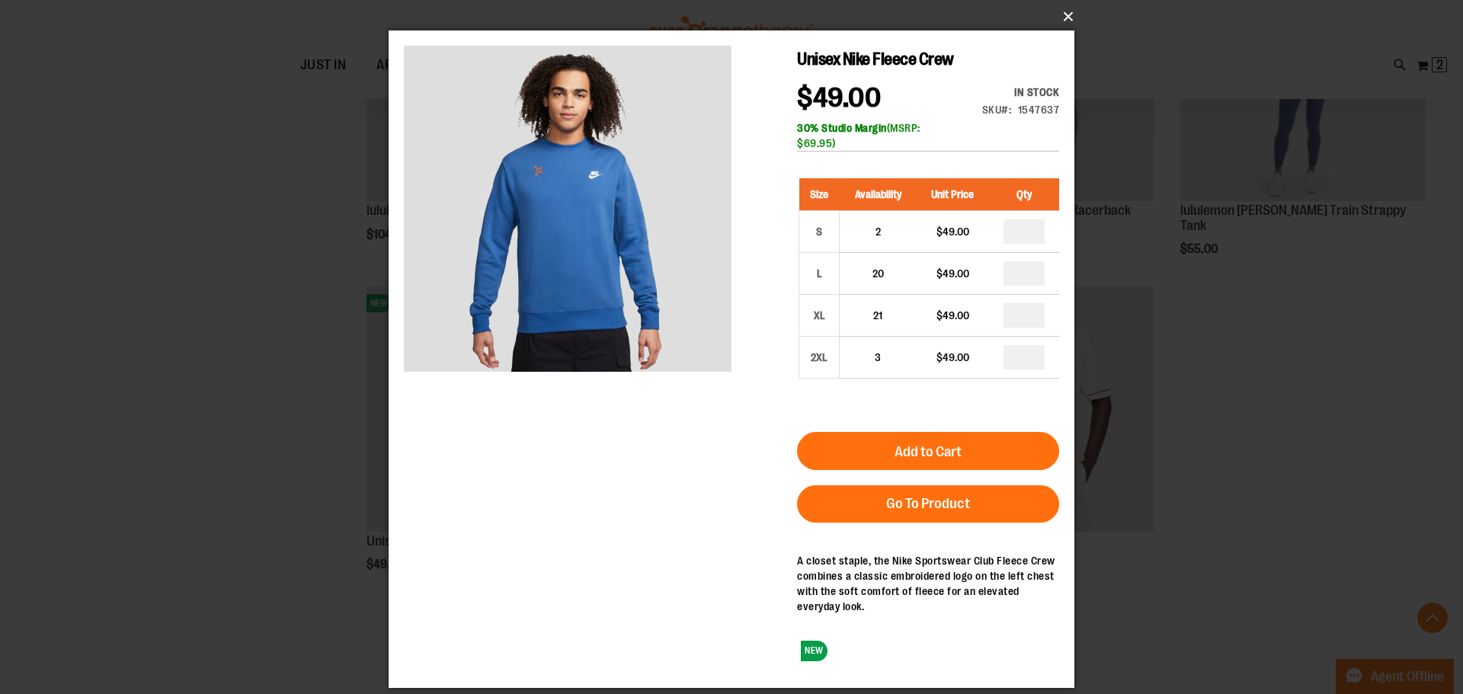
click at [1065, 18] on button "×" at bounding box center [736, 17] width 686 height 34
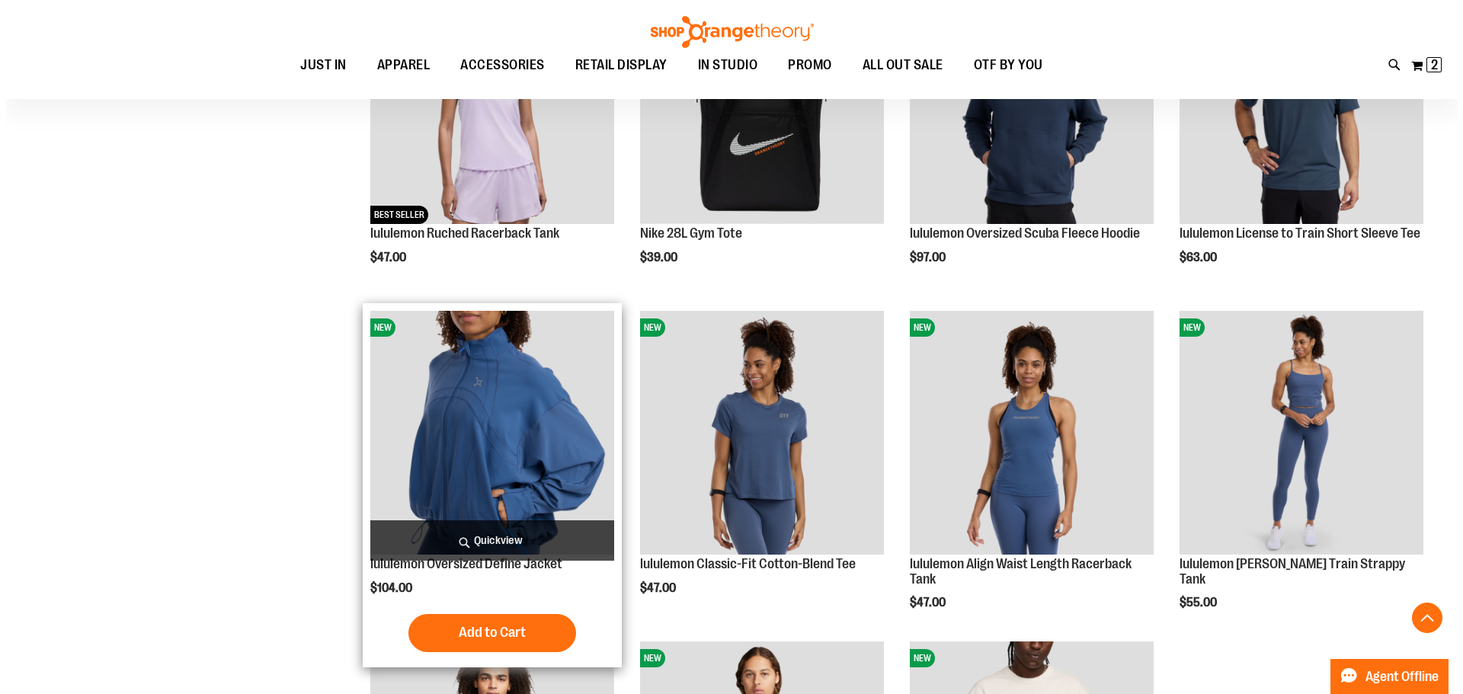
scroll to position [1295, 0]
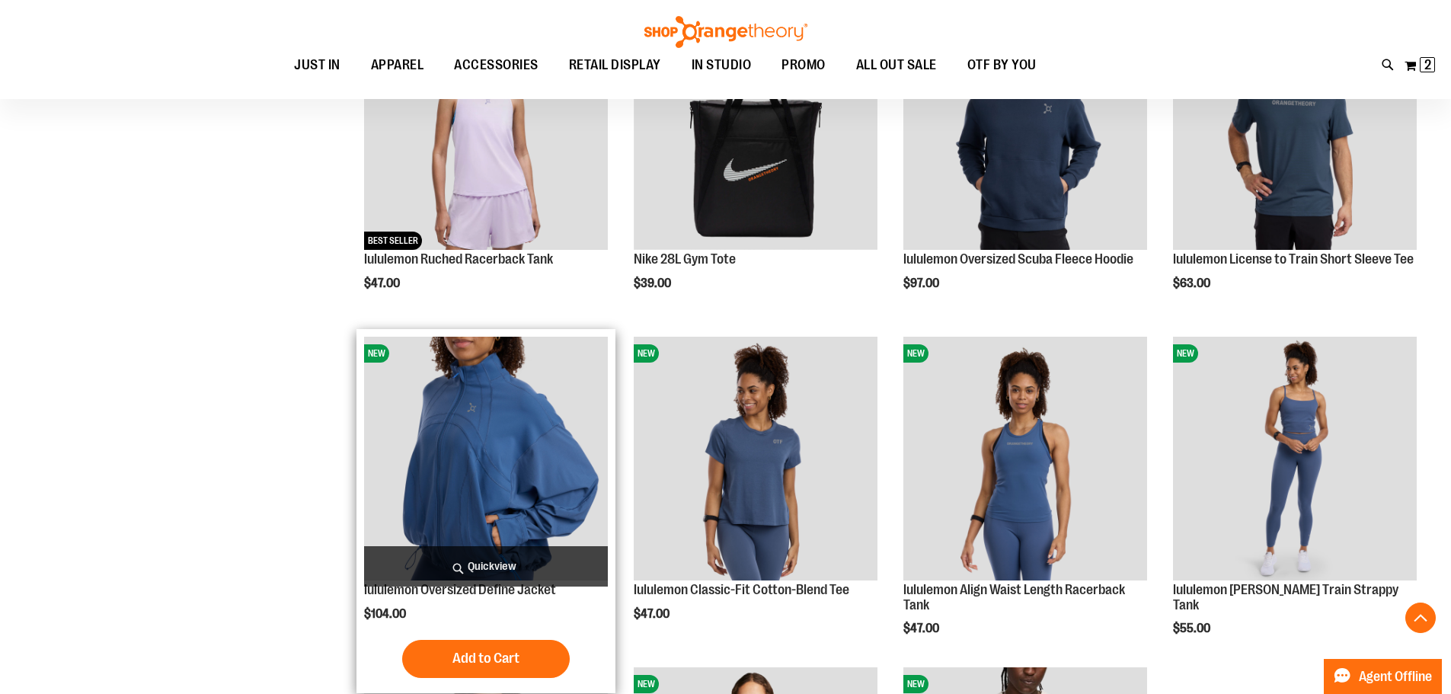
click at [501, 563] on span "Quickview" at bounding box center [486, 566] width 244 height 40
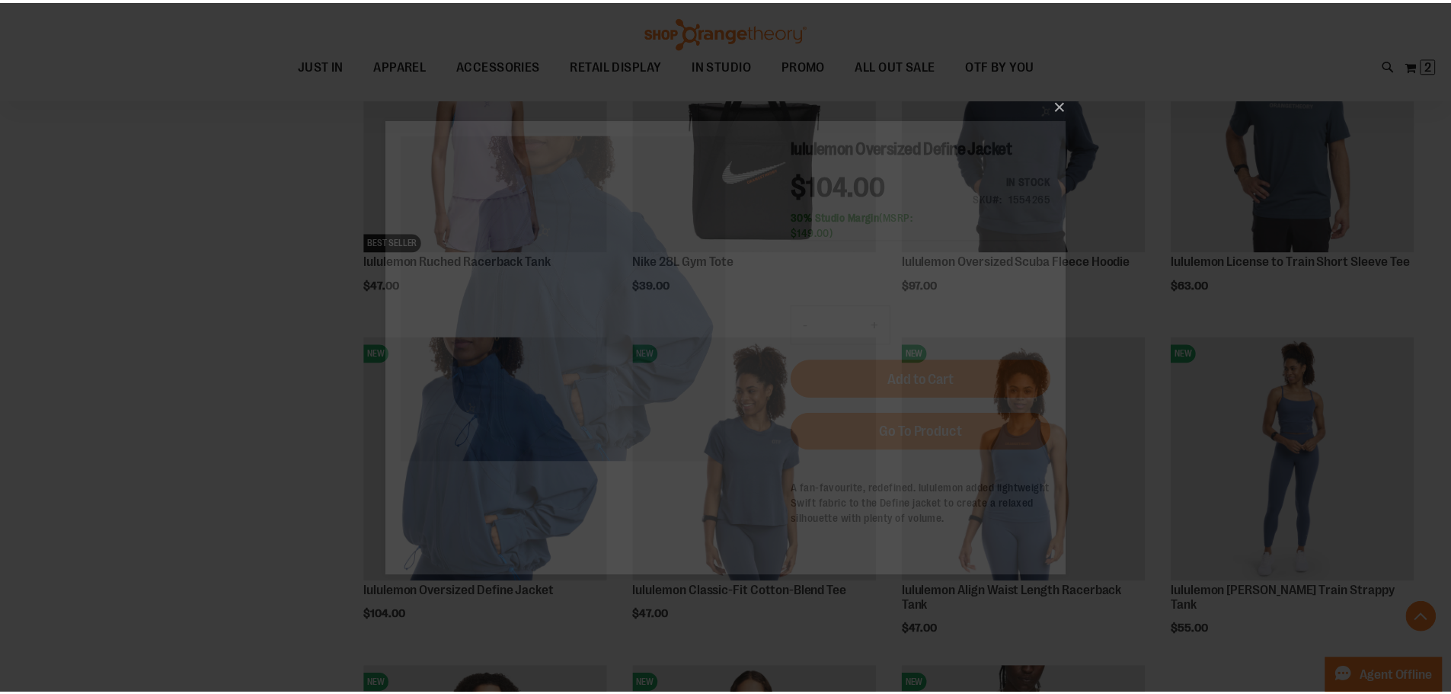
scroll to position [0, 0]
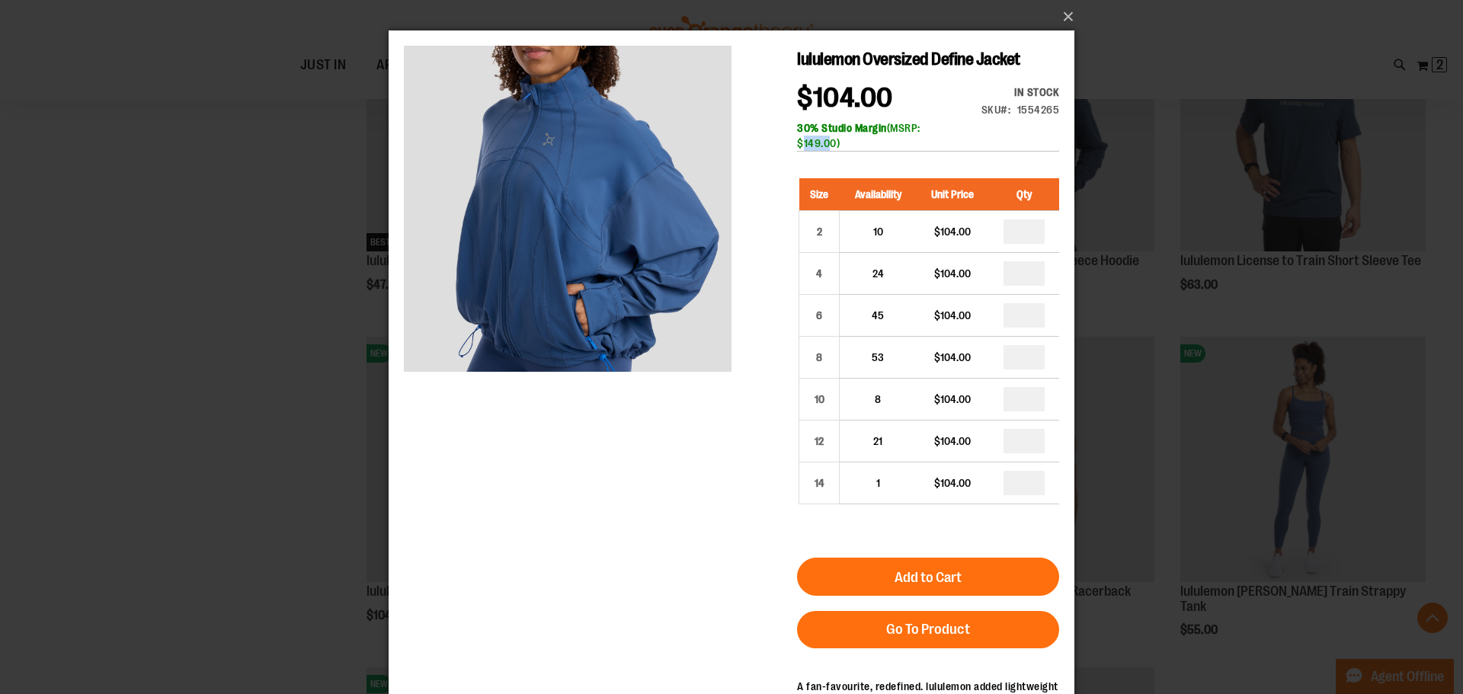
drag, startPoint x: 799, startPoint y: 144, endPoint x: 824, endPoint y: 148, distance: 25.4
click at [824, 148] on div "30% Studio Margin (MSRP: $149.00)" at bounding box center [928, 135] width 262 height 30
click at [1064, 18] on button "×" at bounding box center [736, 17] width 686 height 34
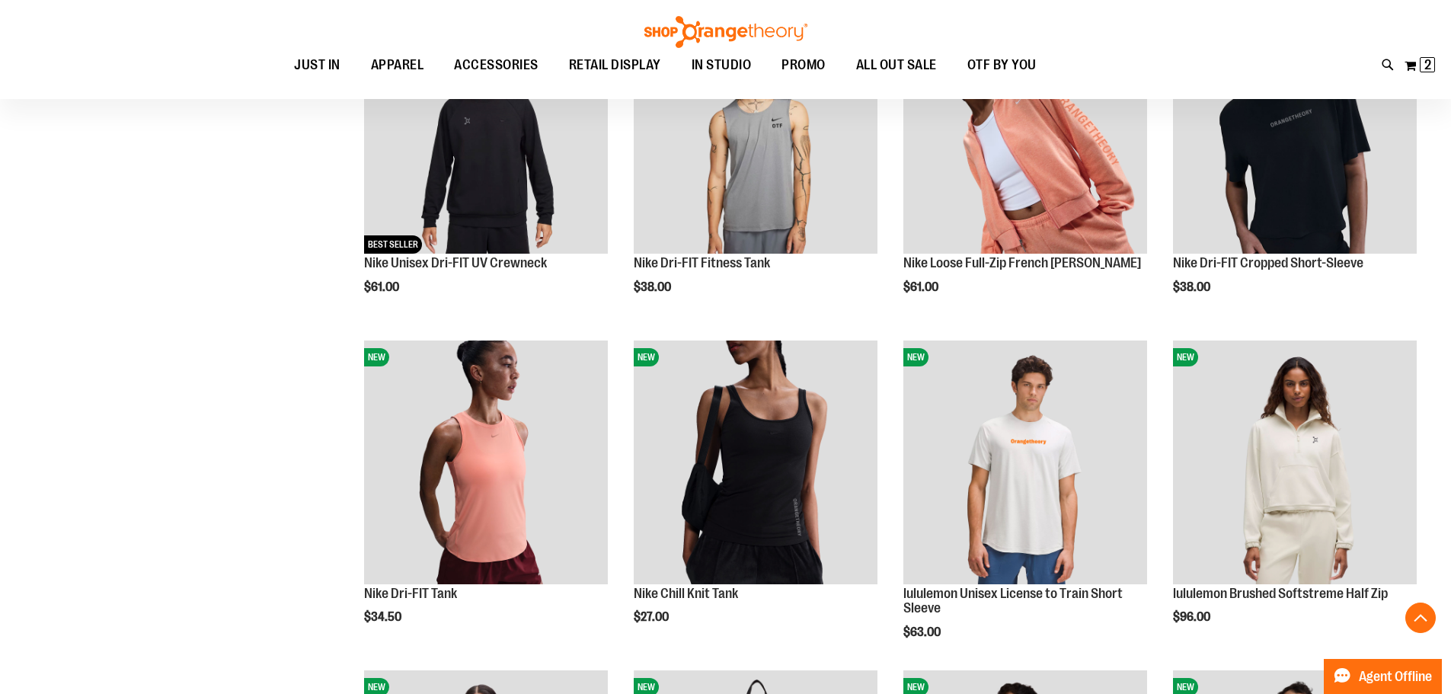
scroll to position [610, 0]
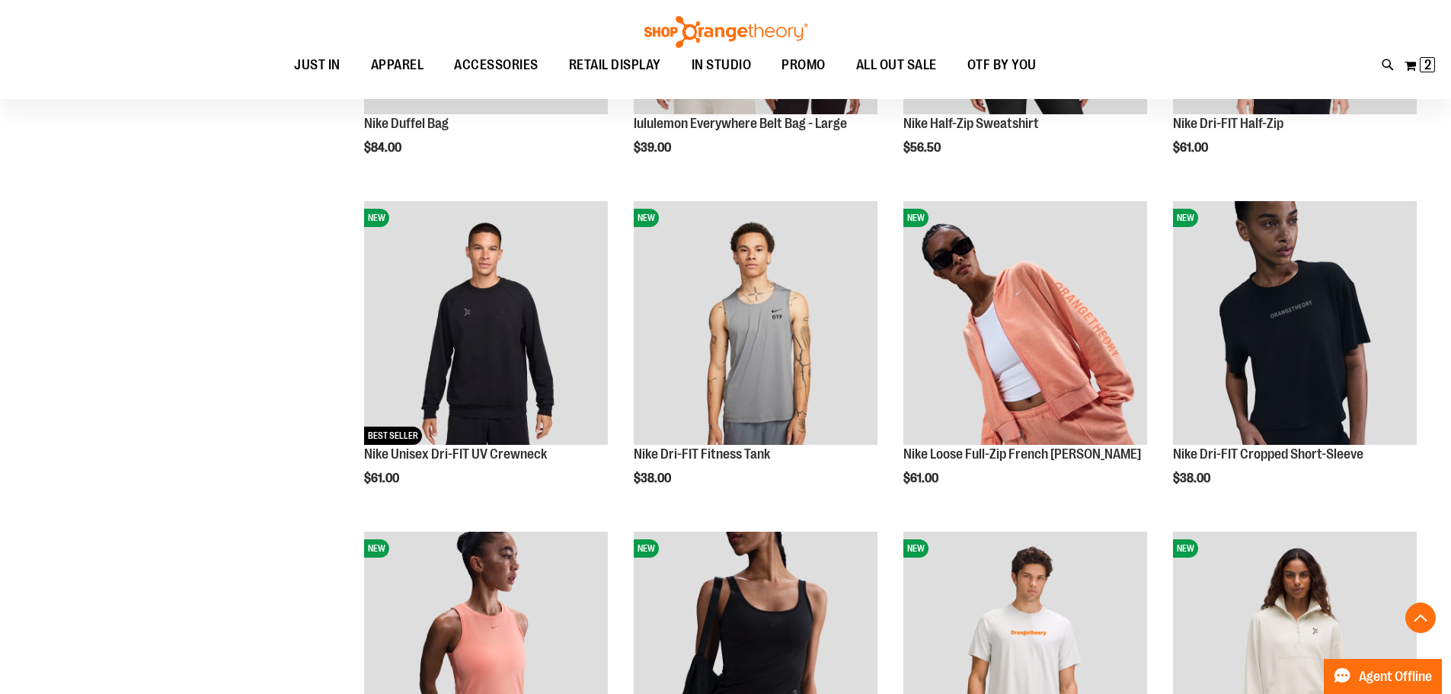
scroll to position [456, 0]
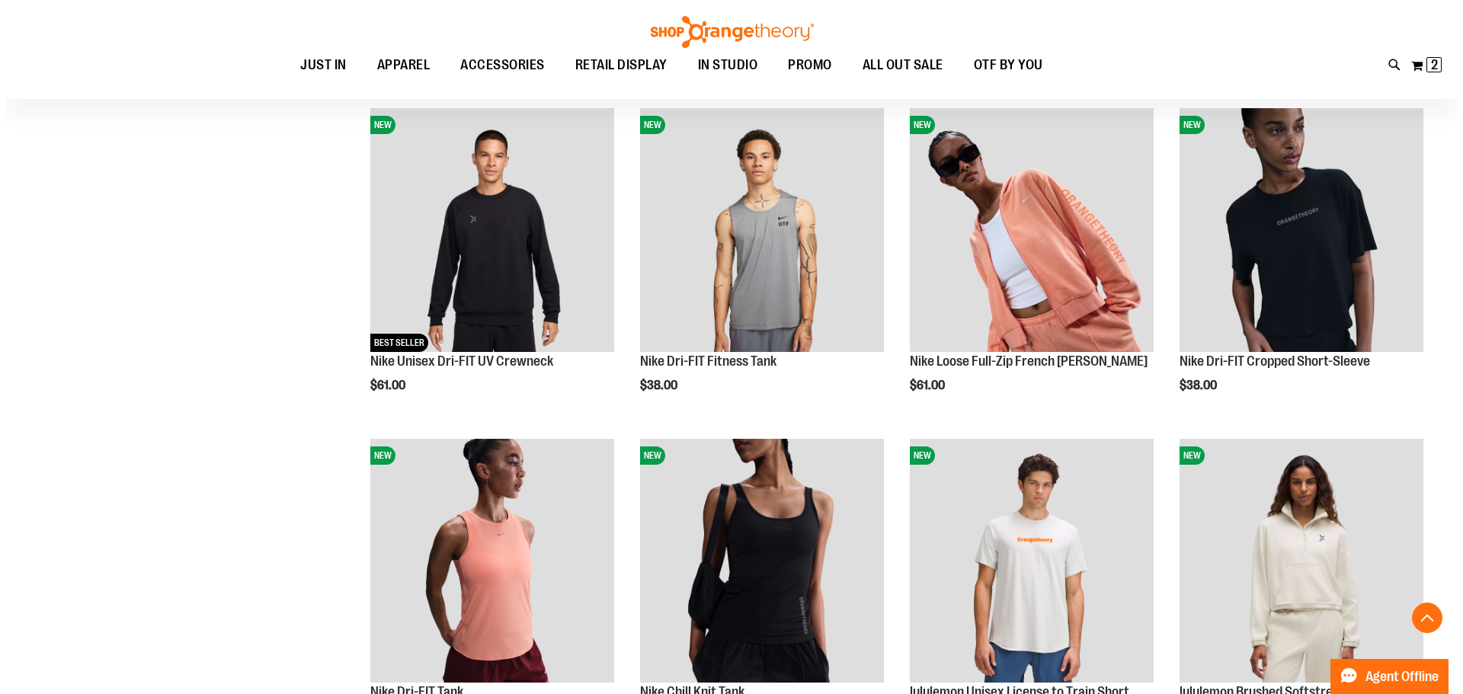
scroll to position [609, 0]
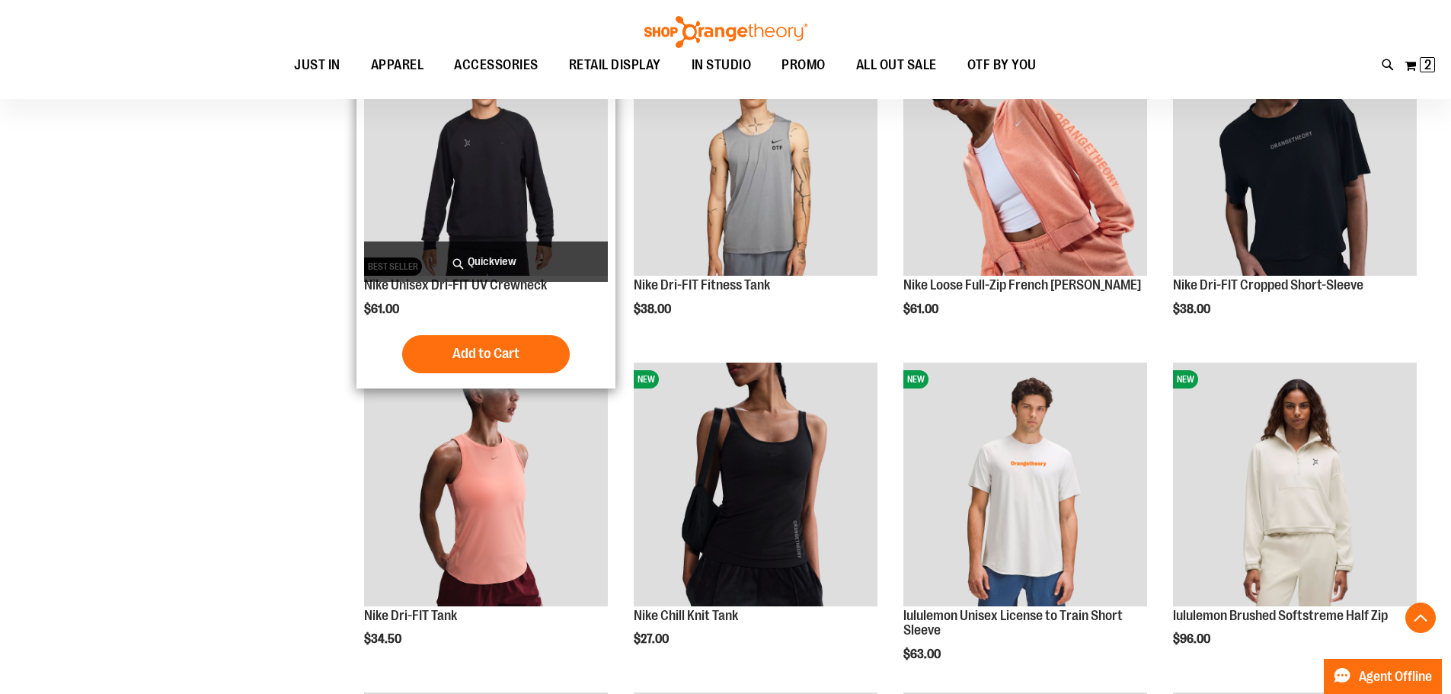
click at [479, 265] on span "Quickview" at bounding box center [486, 262] width 244 height 40
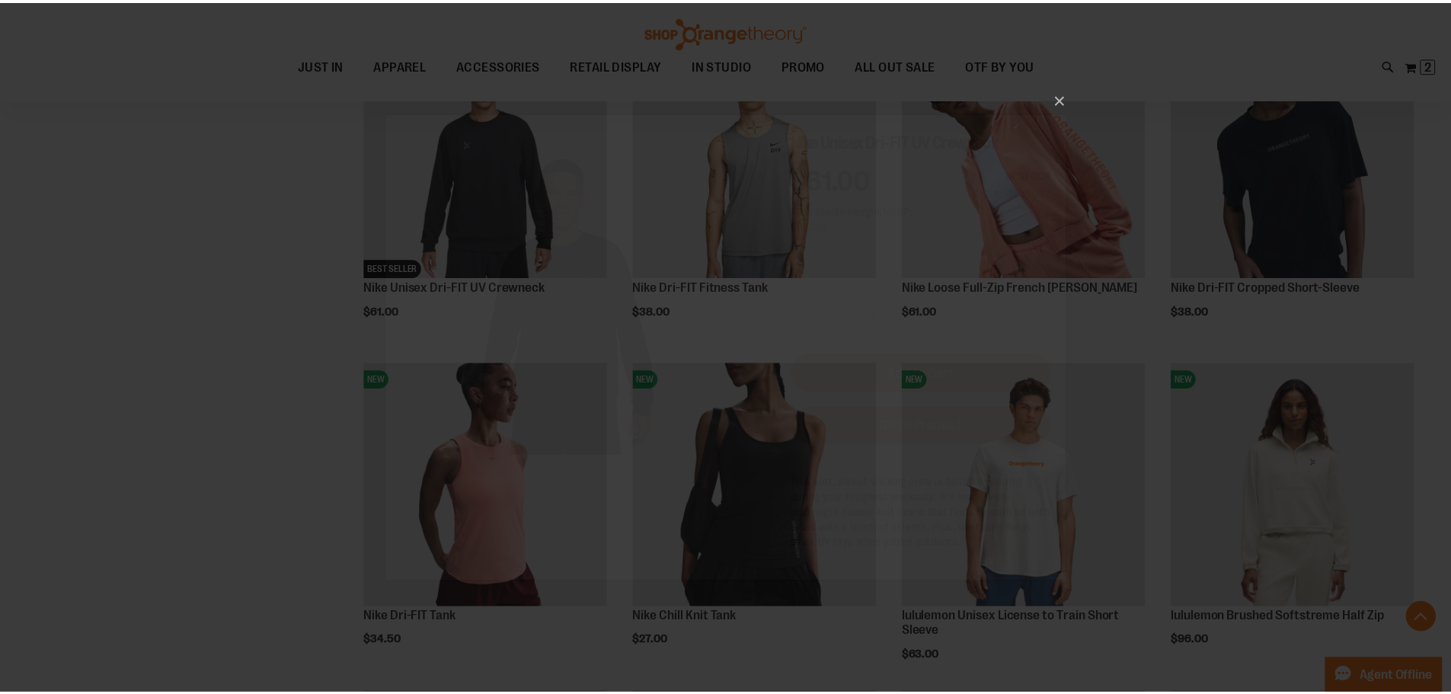
scroll to position [0, 0]
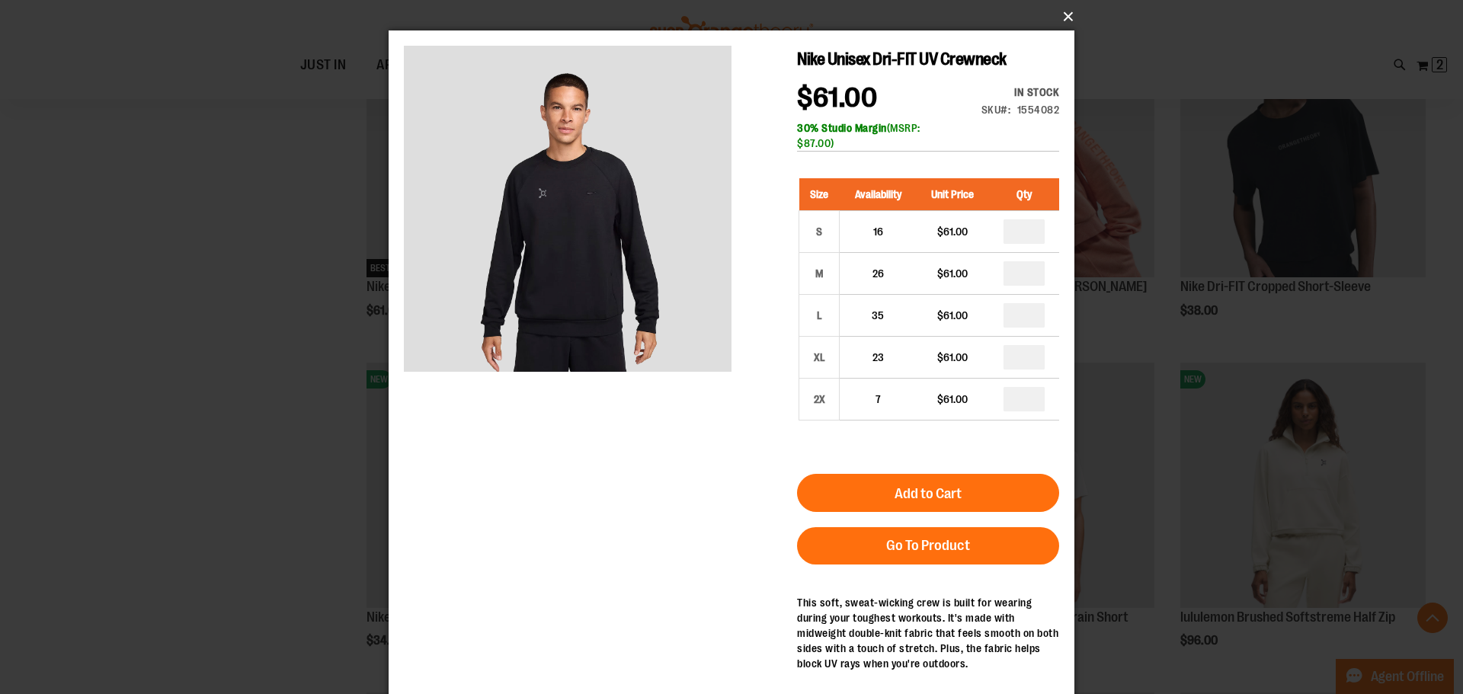
click at [1064, 16] on button "×" at bounding box center [736, 17] width 686 height 34
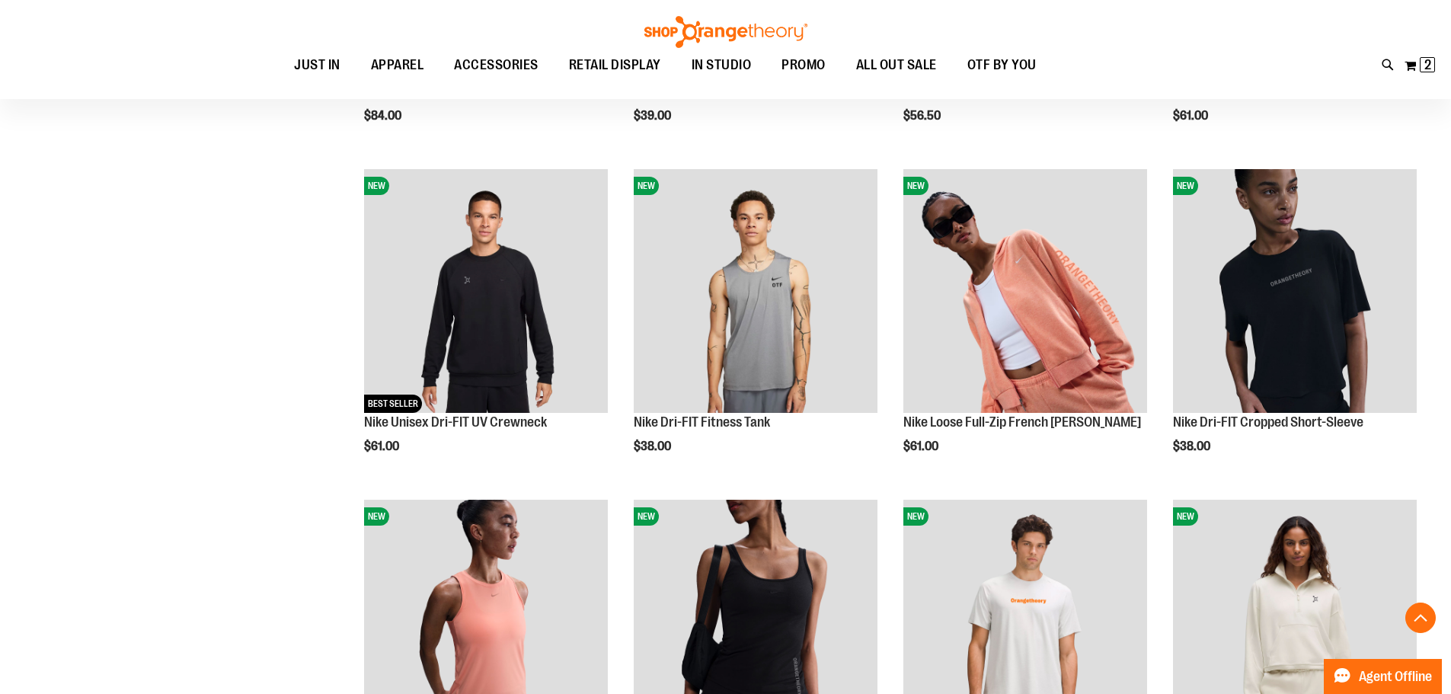
scroll to position [456, 0]
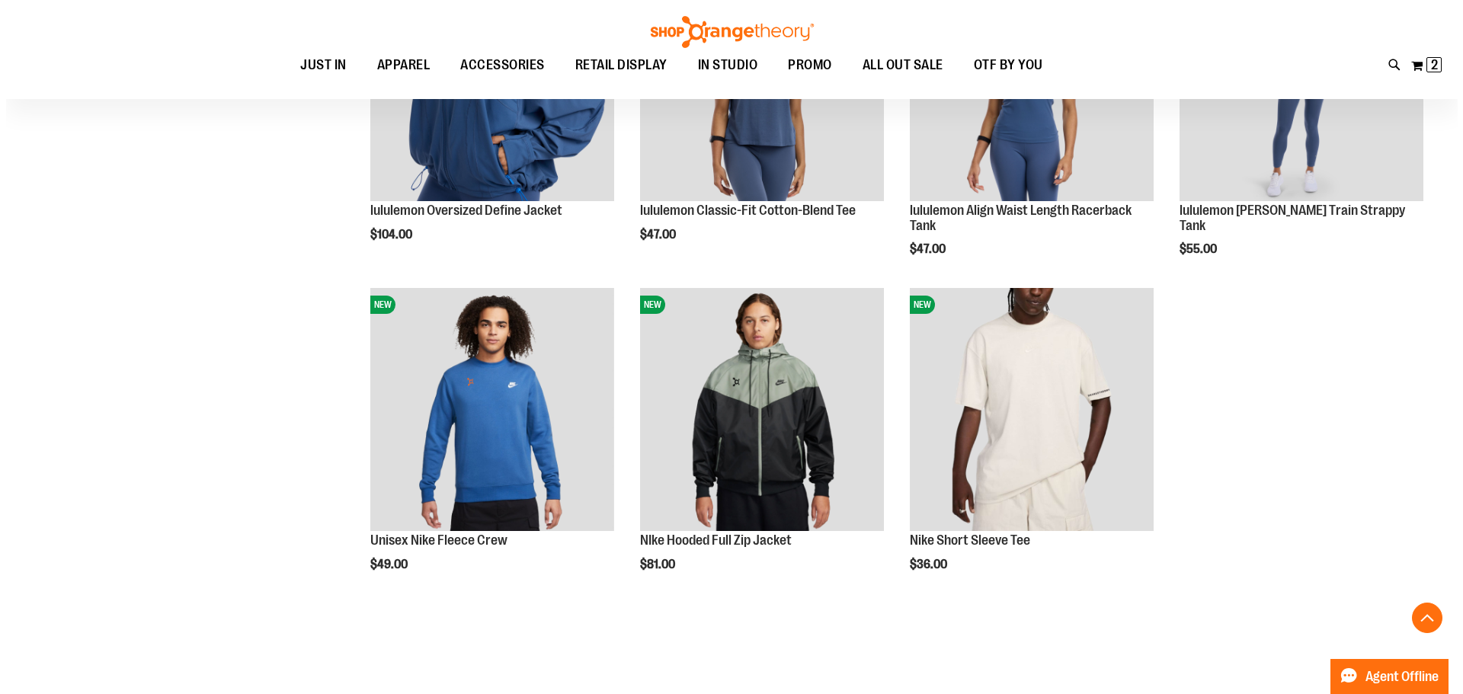
scroll to position [1675, 0]
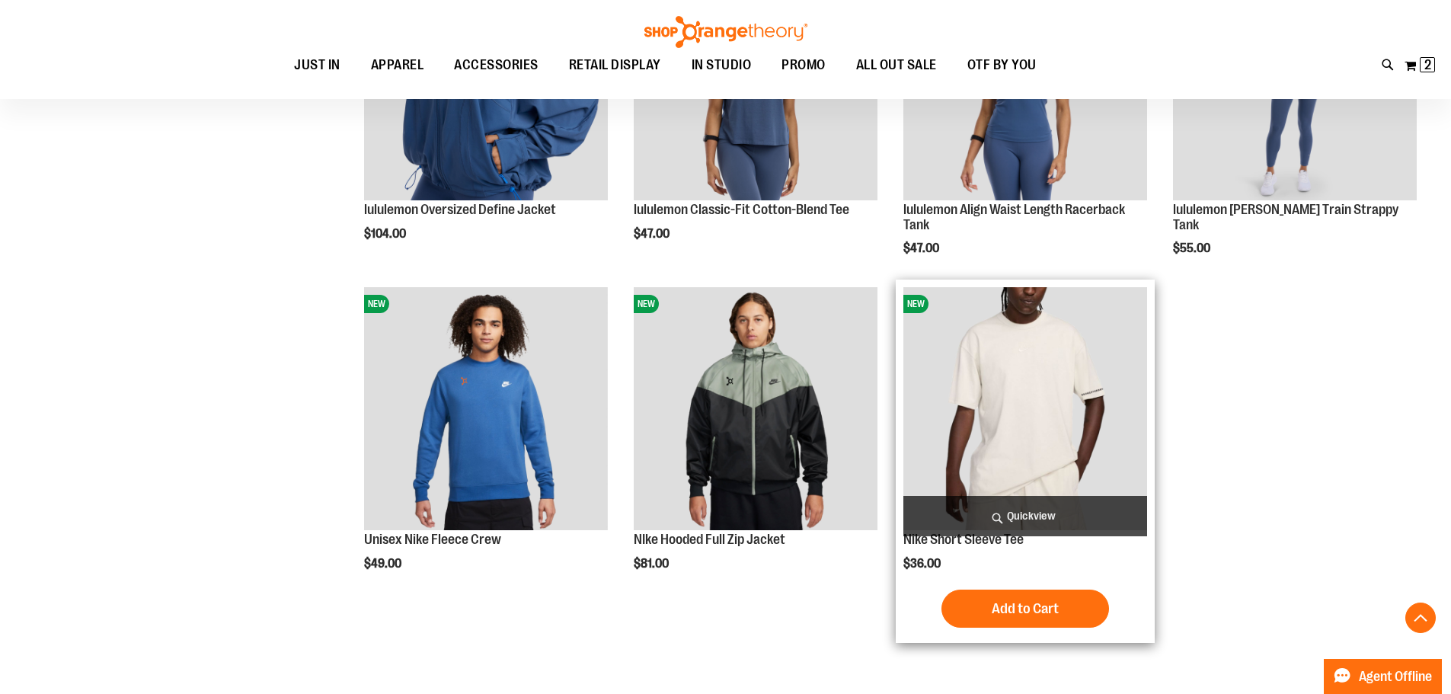
click at [1075, 517] on span "Quickview" at bounding box center [1026, 516] width 244 height 40
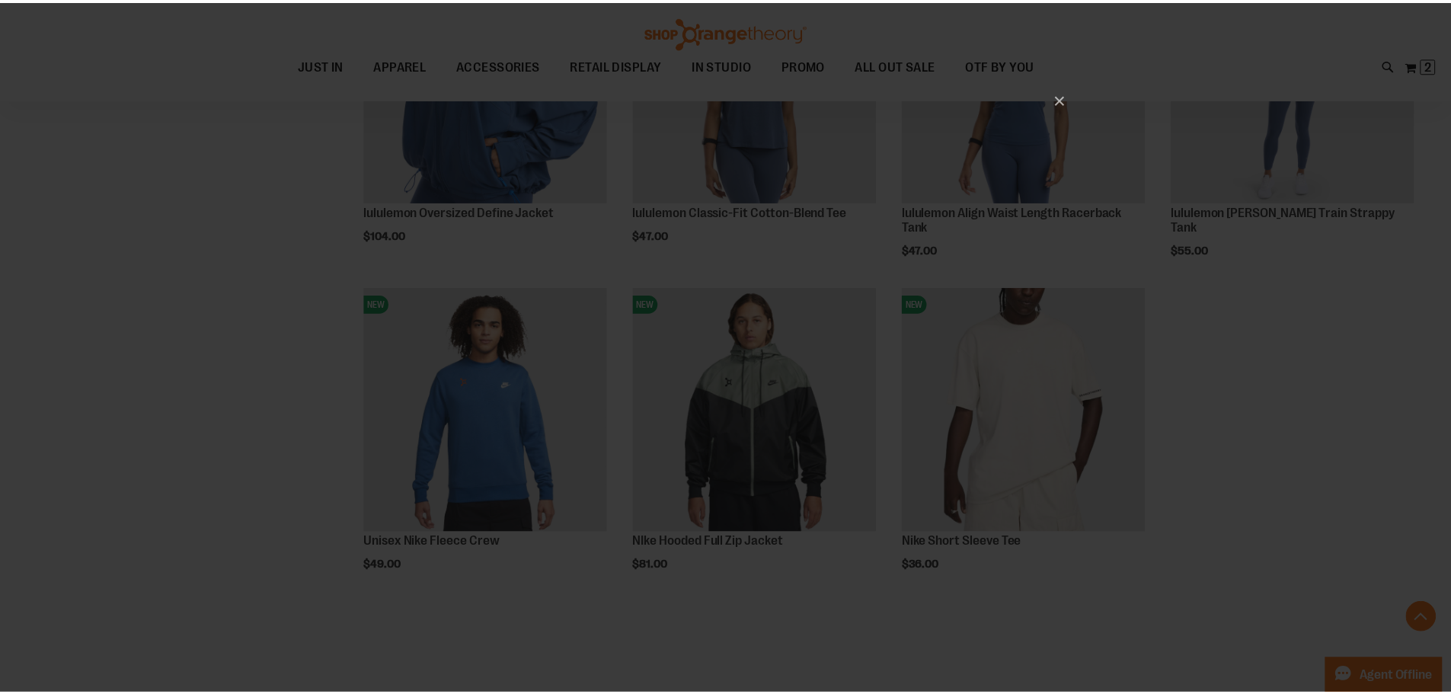
scroll to position [0, 0]
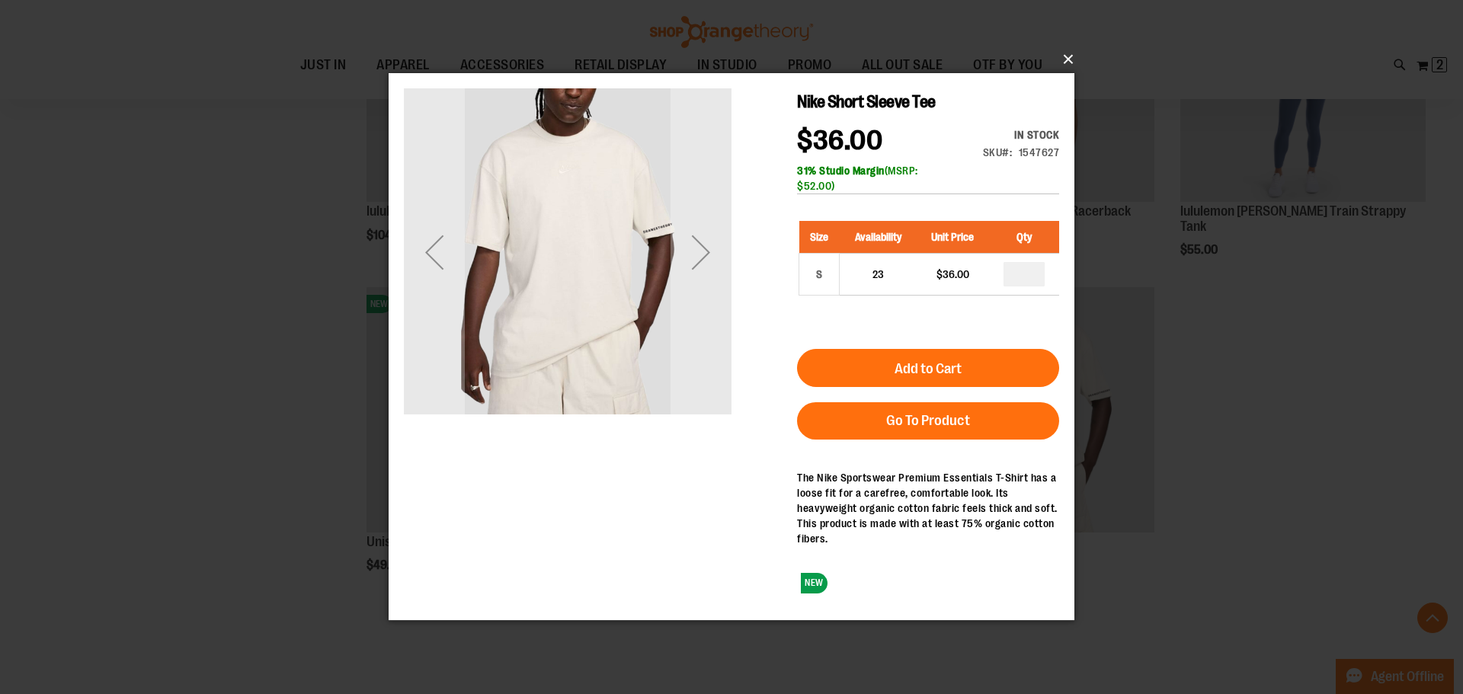
click at [1073, 60] on button "×" at bounding box center [736, 60] width 686 height 34
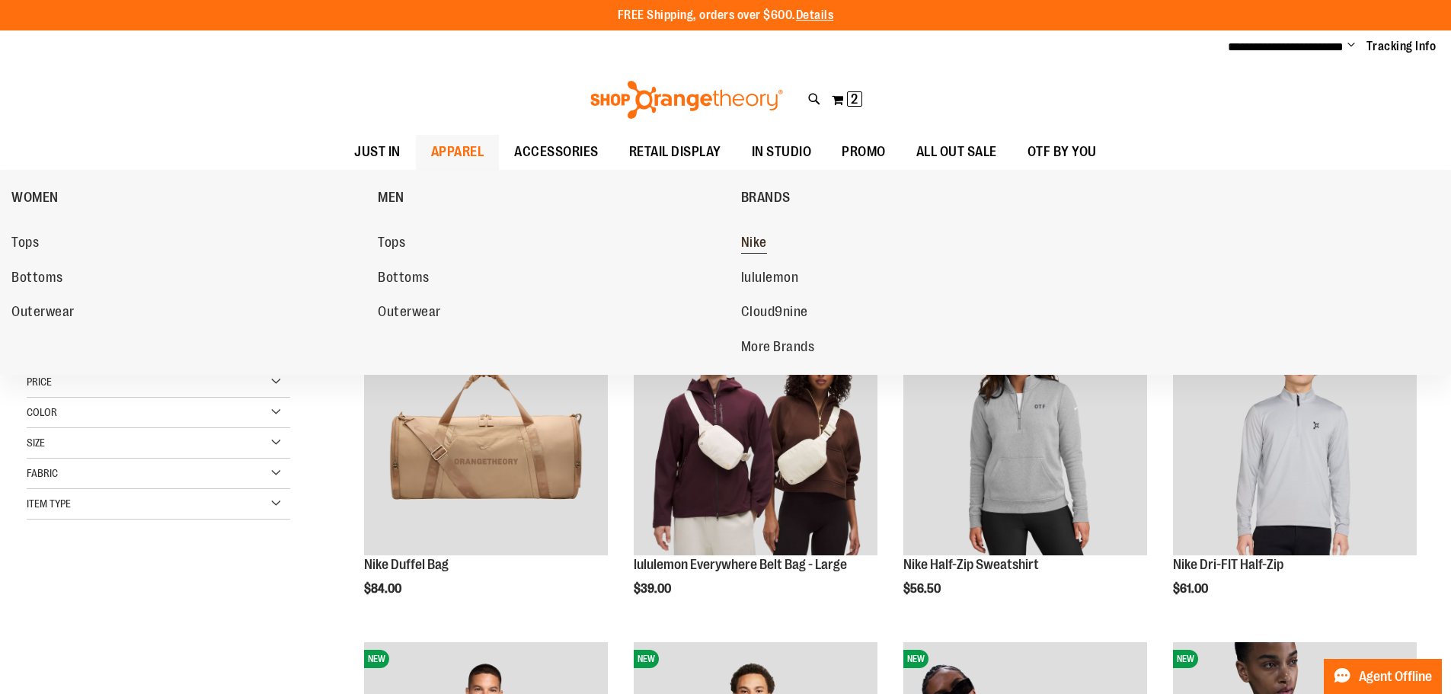
click at [757, 243] on span "Nike" at bounding box center [754, 244] width 26 height 19
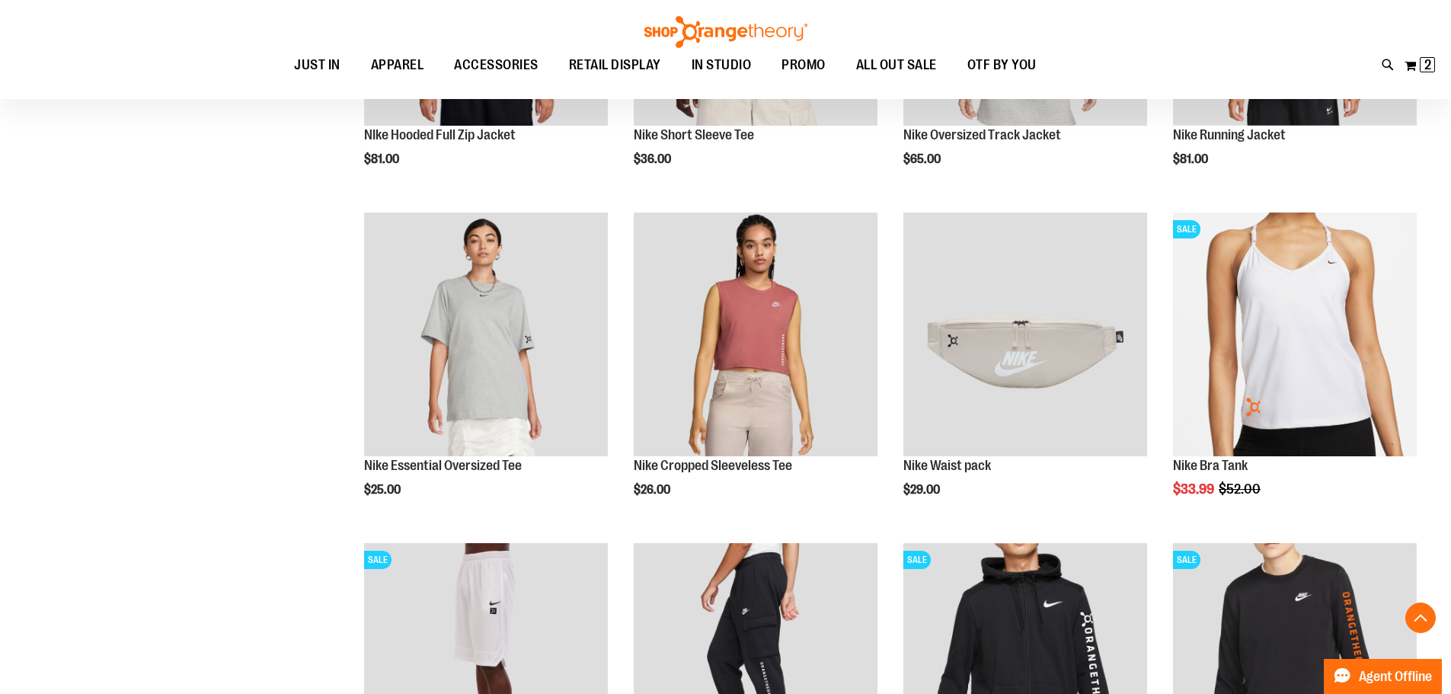
scroll to position [1447, 0]
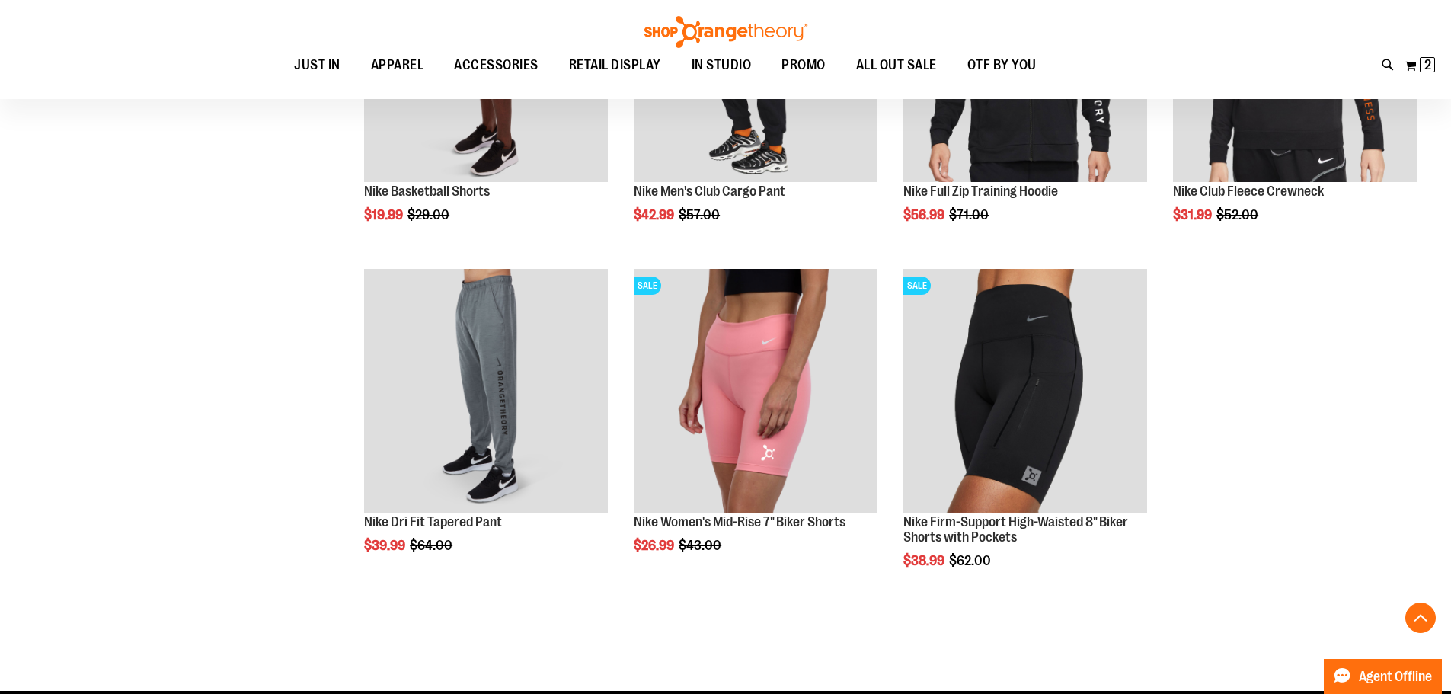
scroll to position [2056, 0]
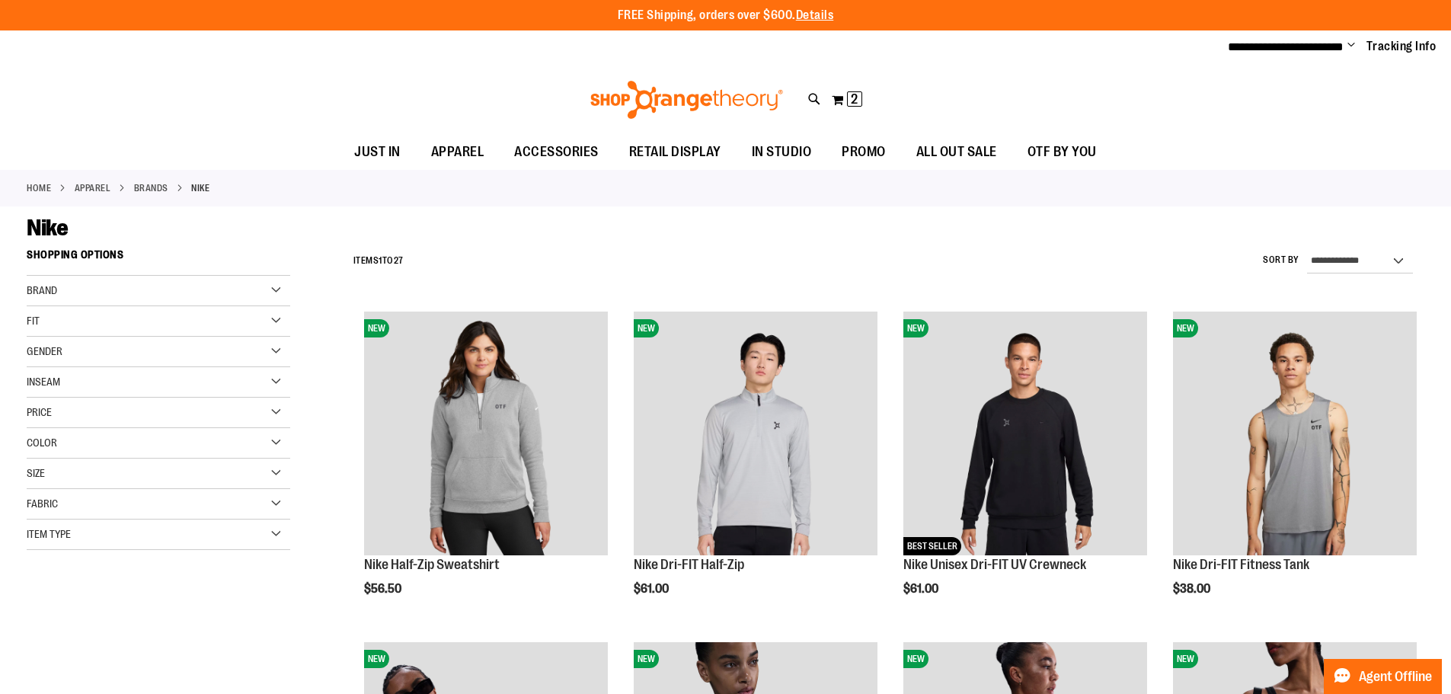
type input "**********"
click at [879, 246] on div "**********" at bounding box center [885, 262] width 1079 height 40
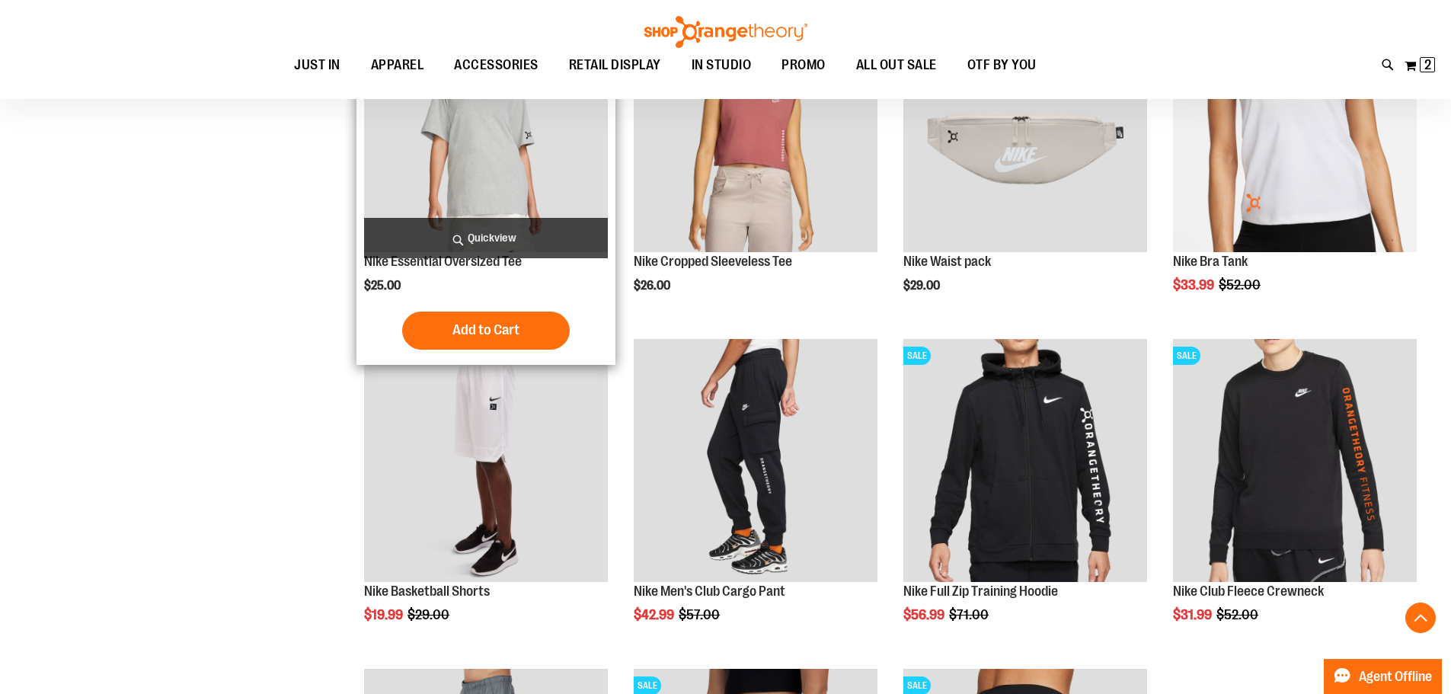
scroll to position [1599, 0]
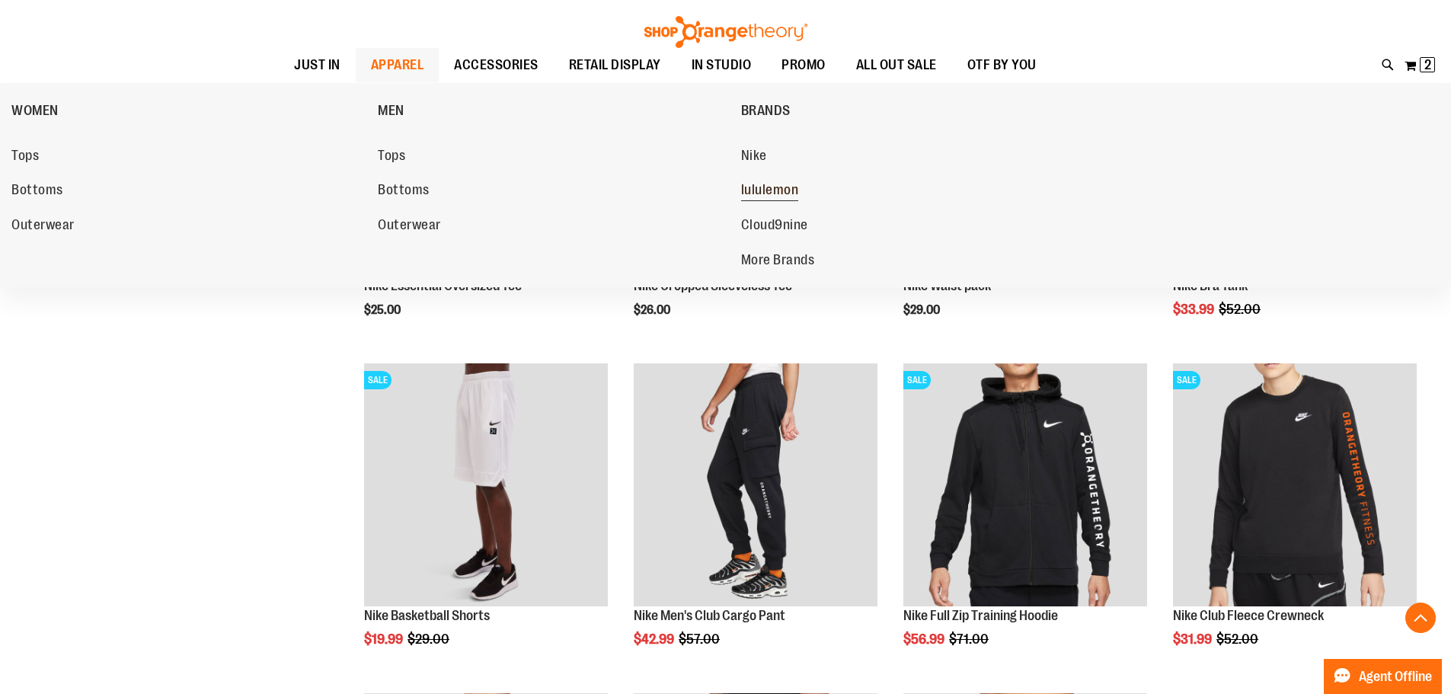
click at [765, 190] on span "lululemon" at bounding box center [770, 191] width 58 height 19
